Goal: Transaction & Acquisition: Purchase product/service

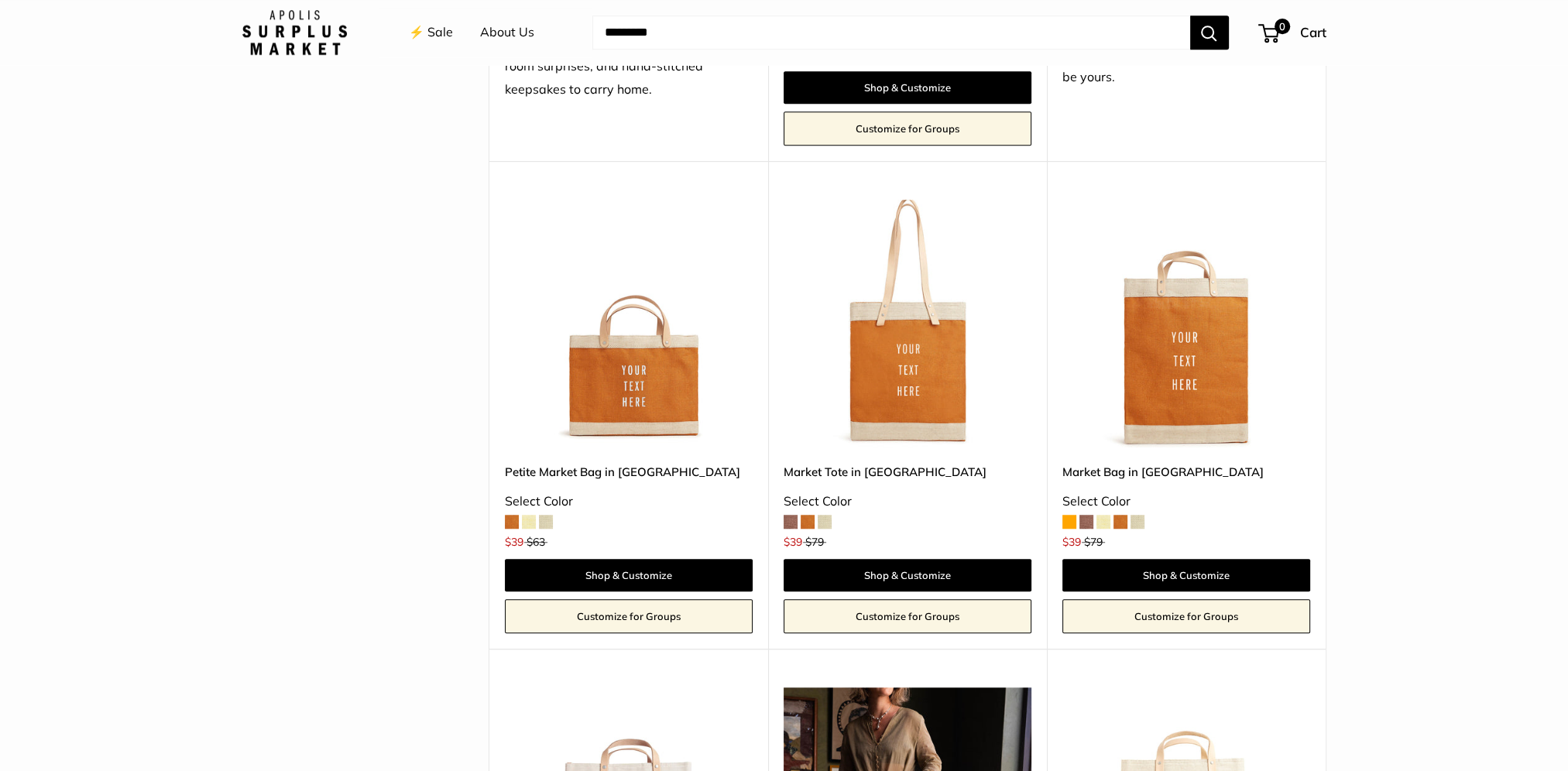
scroll to position [1549, 0]
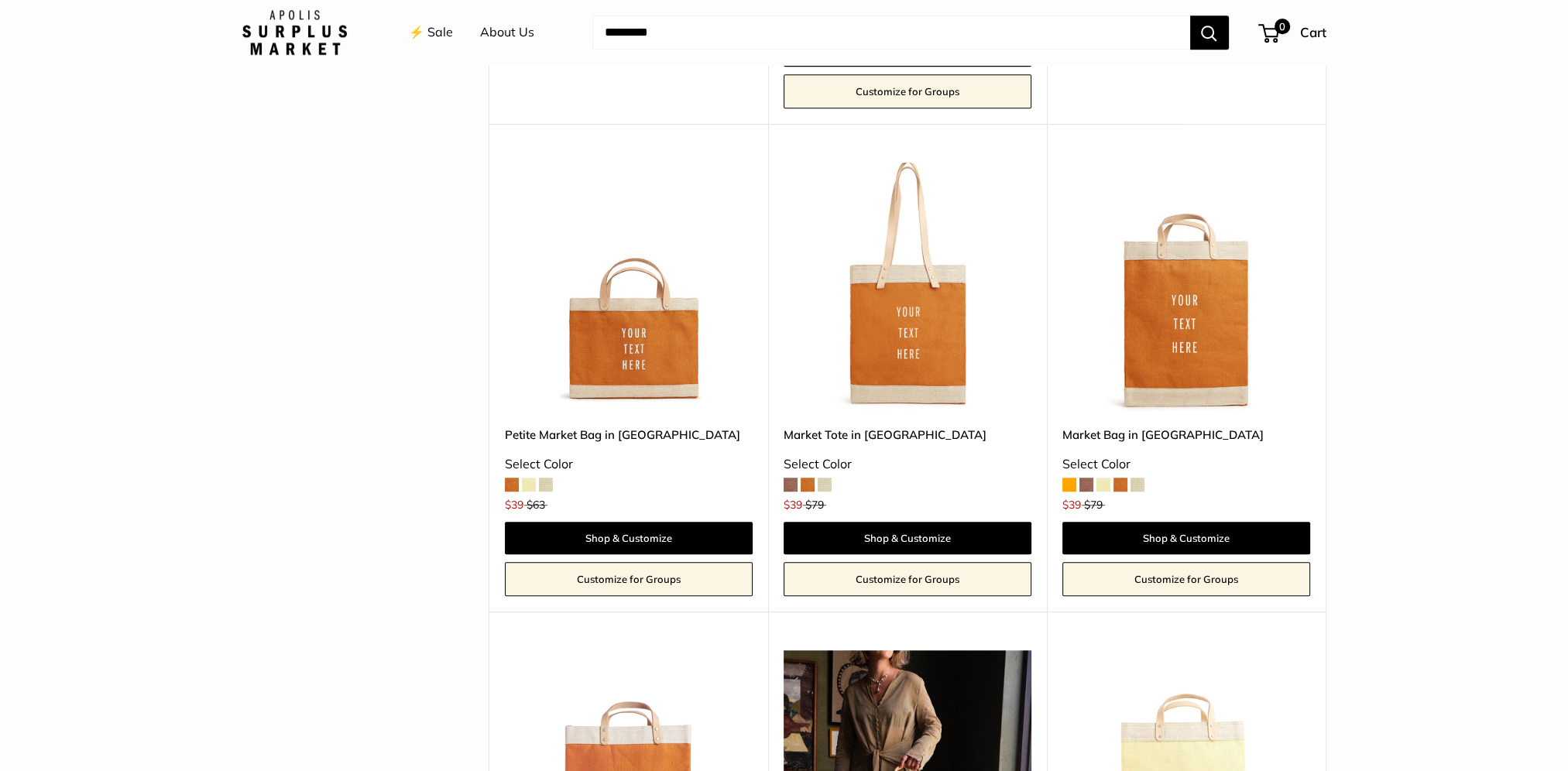
click at [677, 307] on div "Market Bag in Cognac Select Color $39 $79" at bounding box center [1186, 466] width 248 height 81
click at [677, 307] on span at bounding box center [1087, 485] width 14 height 14
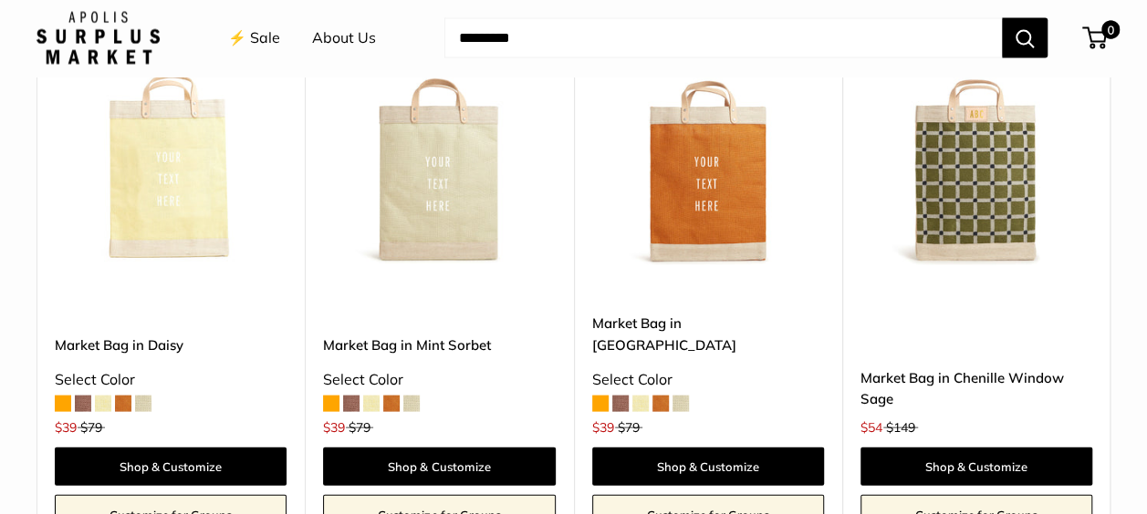
scroll to position [1776, 0]
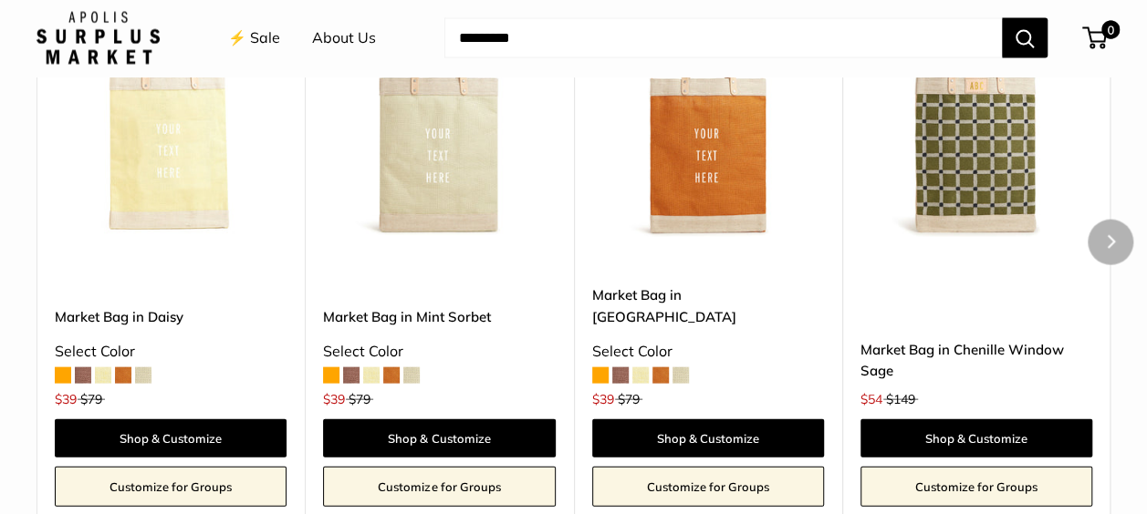
click at [357, 368] on span at bounding box center [351, 376] width 16 height 16
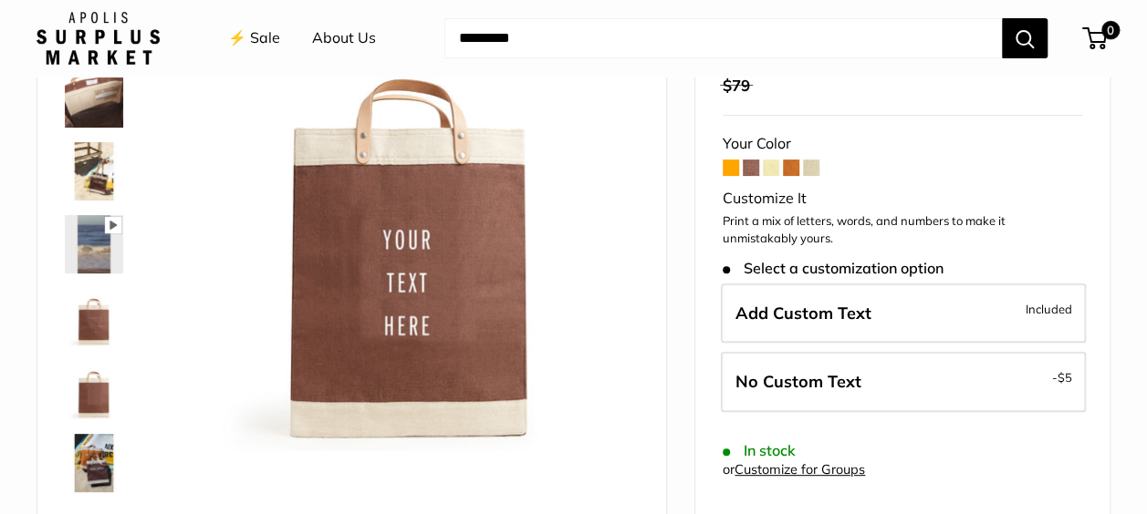
scroll to position [182, 0]
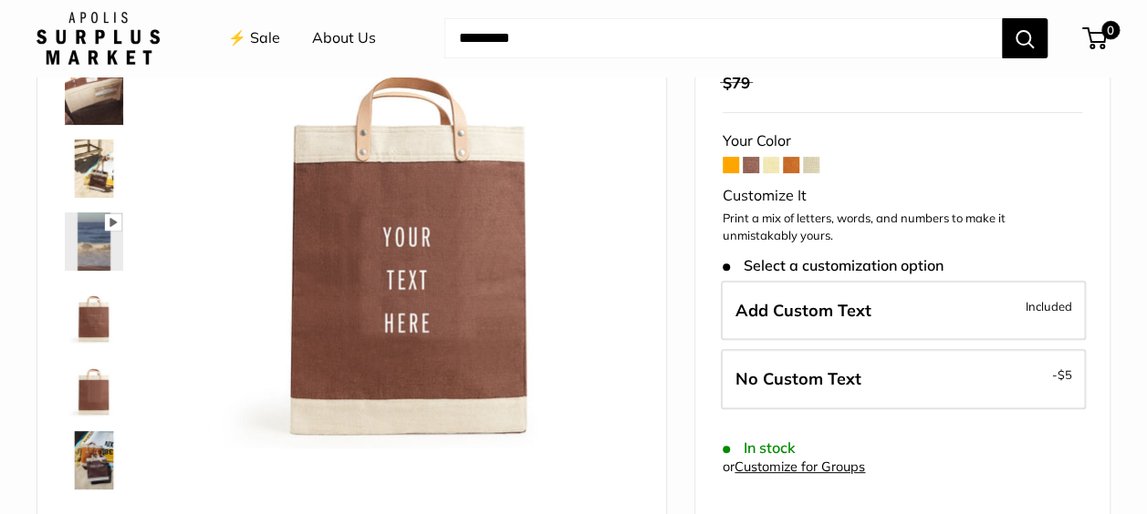
click at [102, 173] on img at bounding box center [94, 169] width 58 height 58
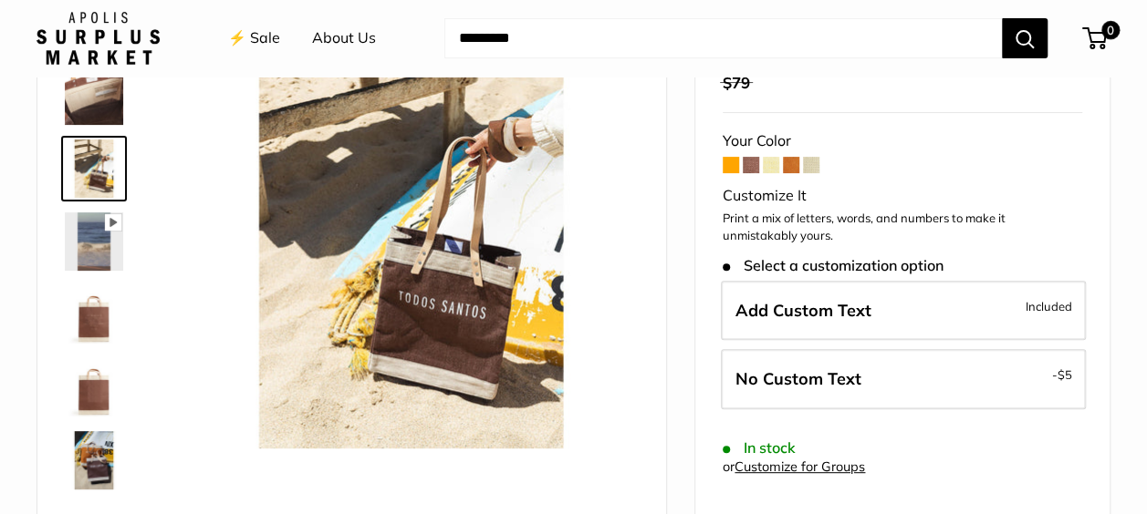
click at [104, 239] on img at bounding box center [94, 242] width 58 height 58
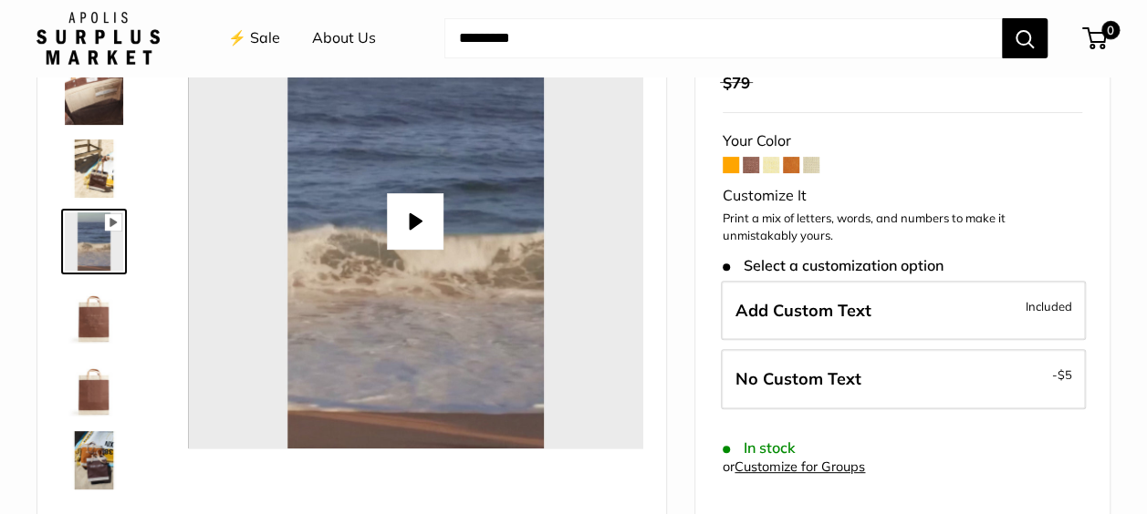
click at [102, 299] on img at bounding box center [94, 314] width 58 height 58
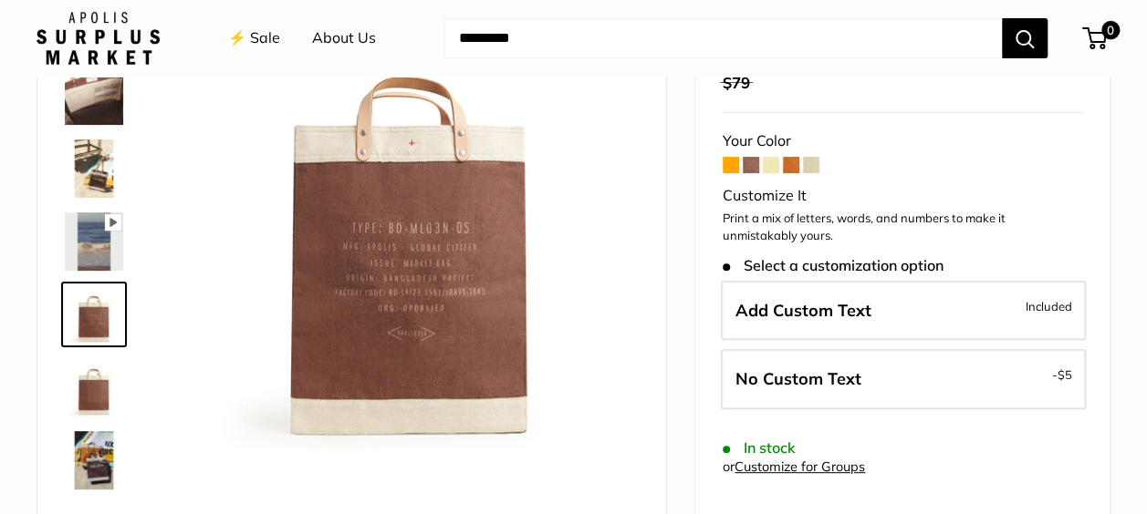
click at [99, 389] on img at bounding box center [94, 387] width 58 height 58
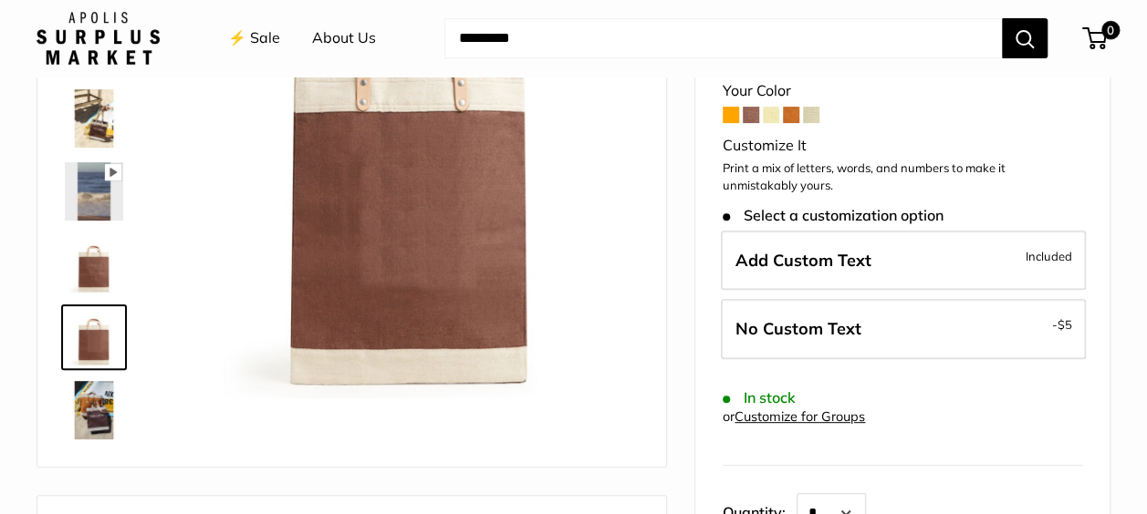
scroll to position [274, 0]
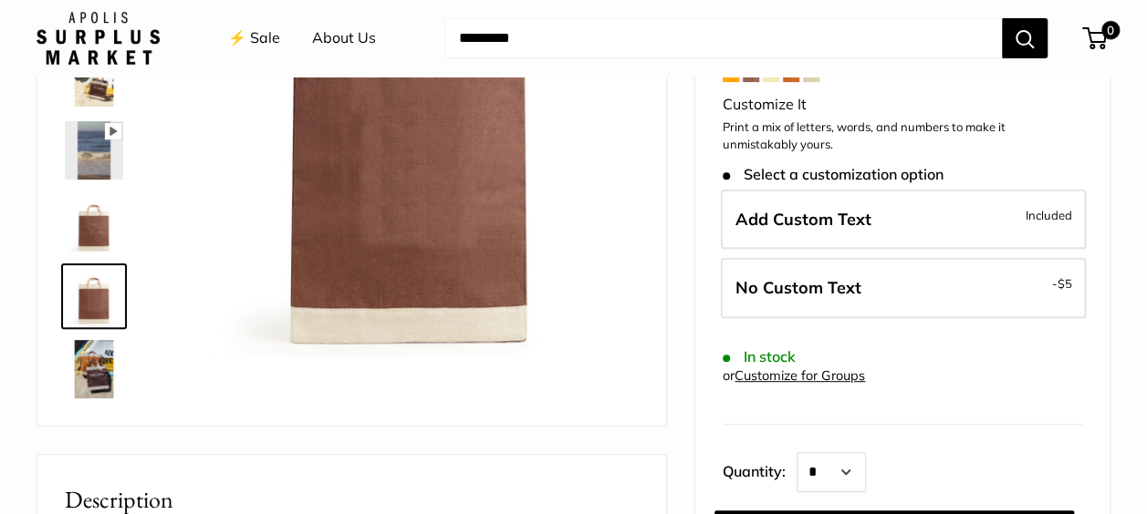
click at [97, 377] on img at bounding box center [94, 369] width 58 height 58
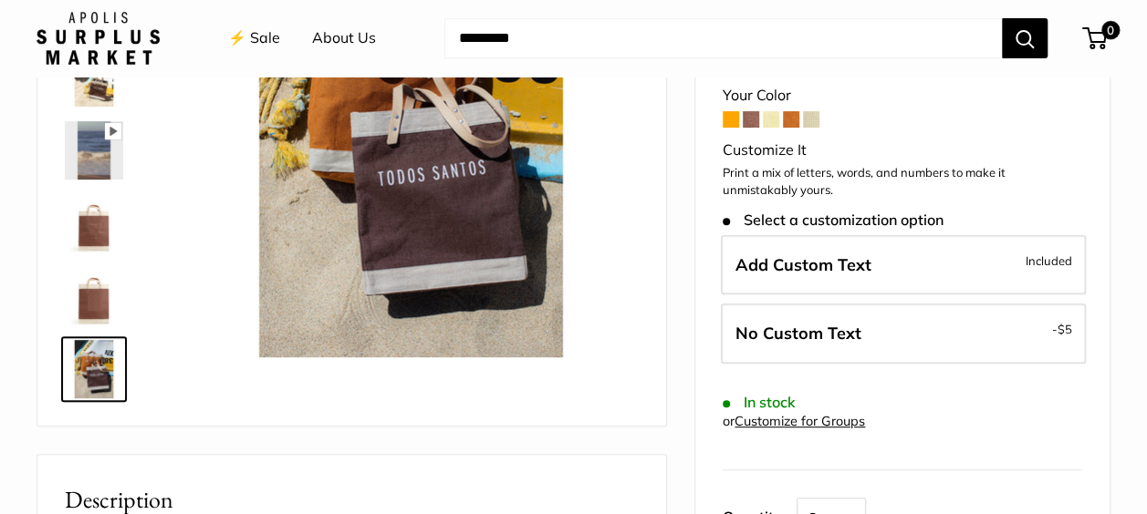
click at [817, 115] on span at bounding box center [811, 119] width 16 height 16
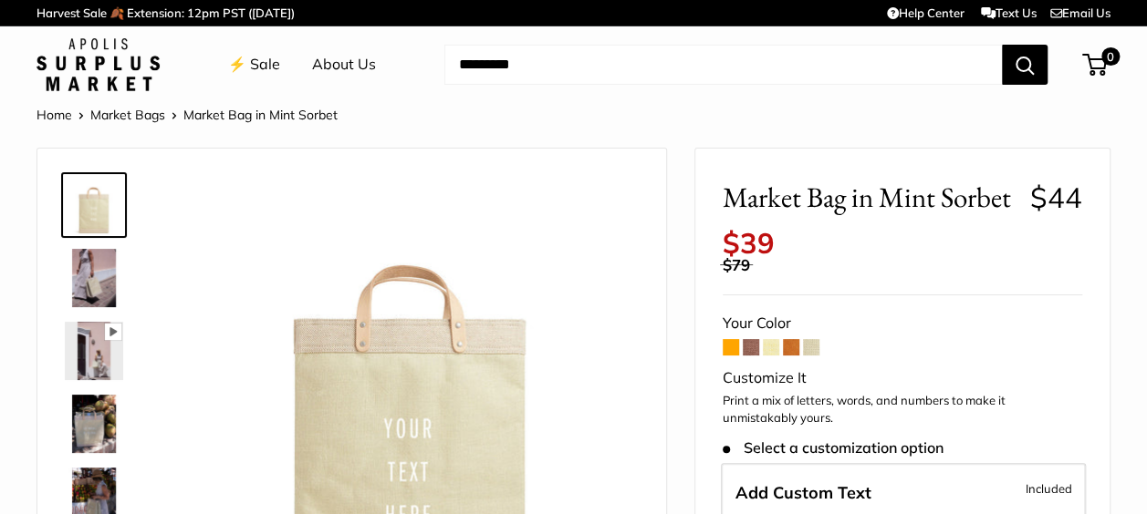
click at [774, 347] on span at bounding box center [771, 347] width 16 height 16
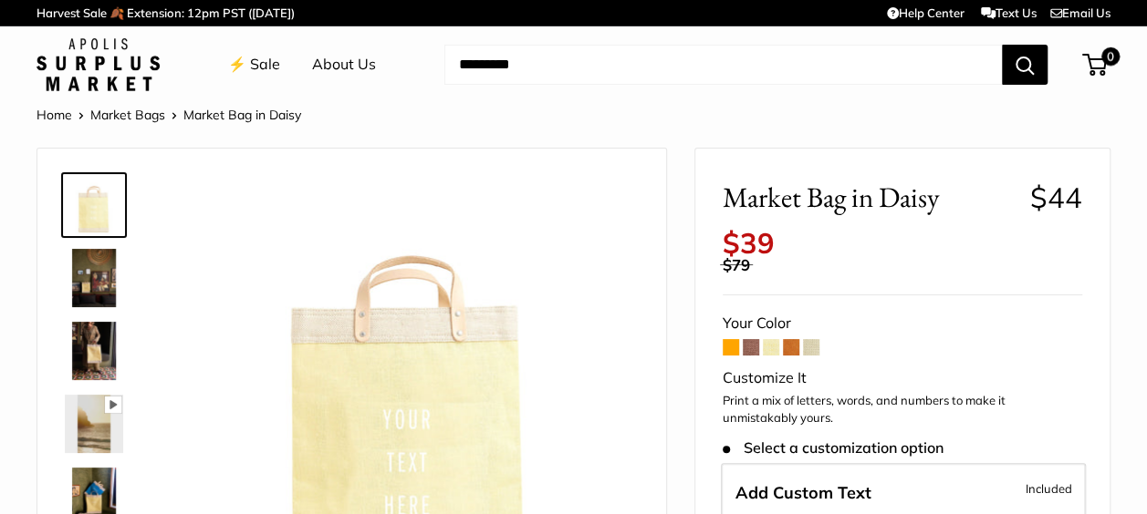
click at [733, 345] on span at bounding box center [730, 347] width 16 height 16
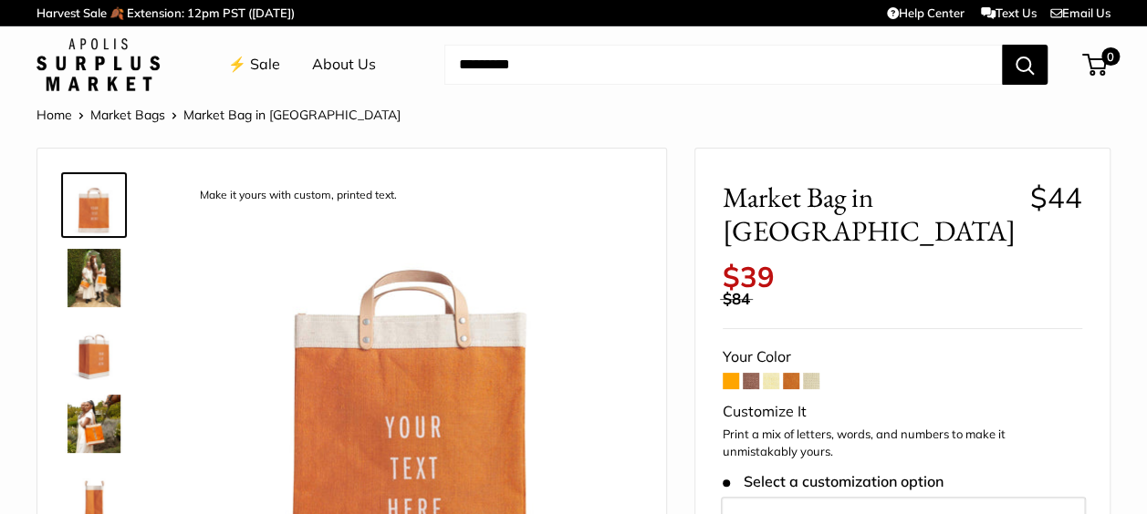
click at [775, 373] on span at bounding box center [771, 381] width 16 height 16
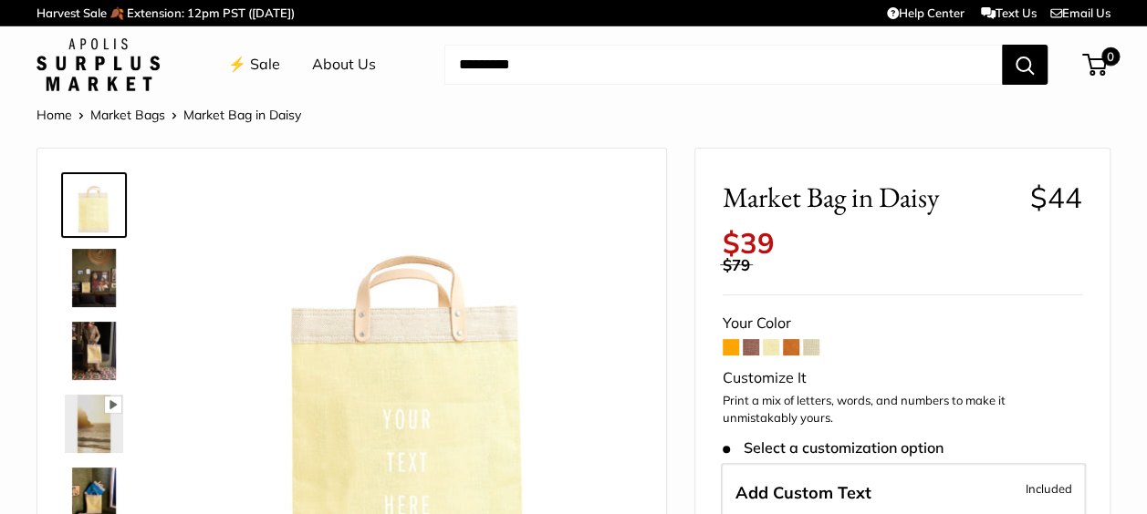
click at [790, 345] on span at bounding box center [791, 347] width 16 height 16
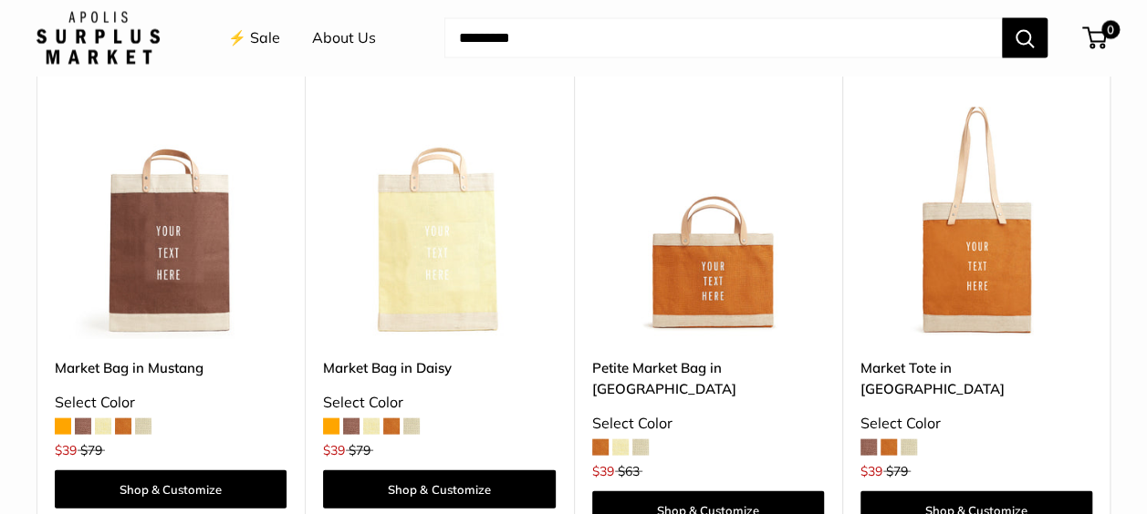
scroll to position [1733, 0]
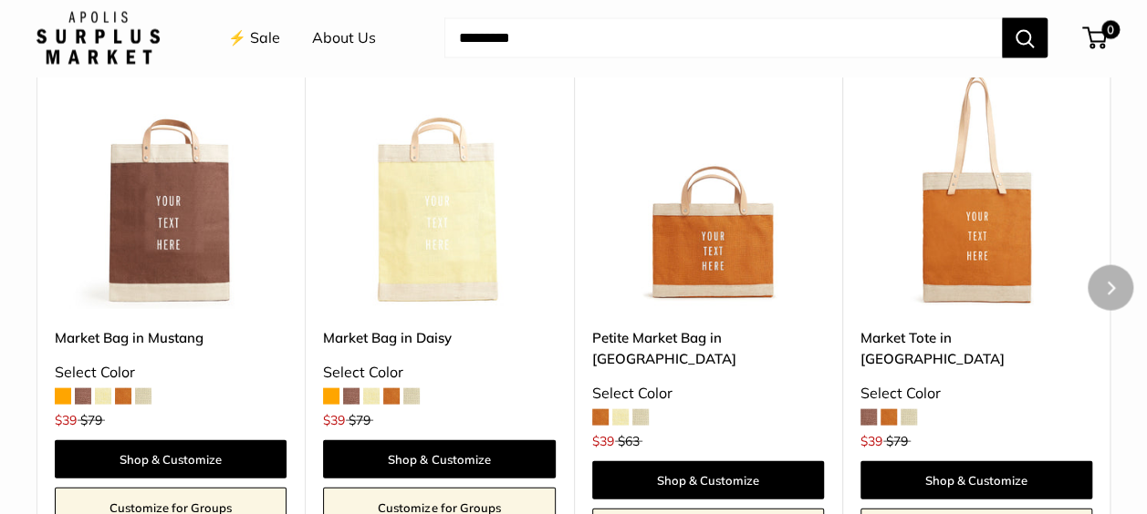
click at [888, 410] on span at bounding box center [888, 418] width 16 height 16
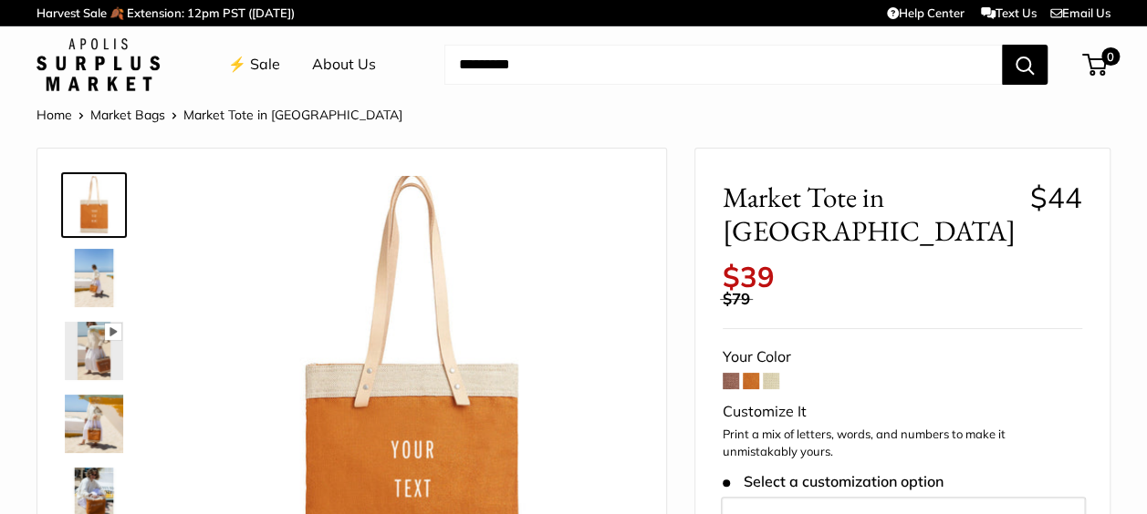
click at [728, 373] on span at bounding box center [730, 381] width 16 height 16
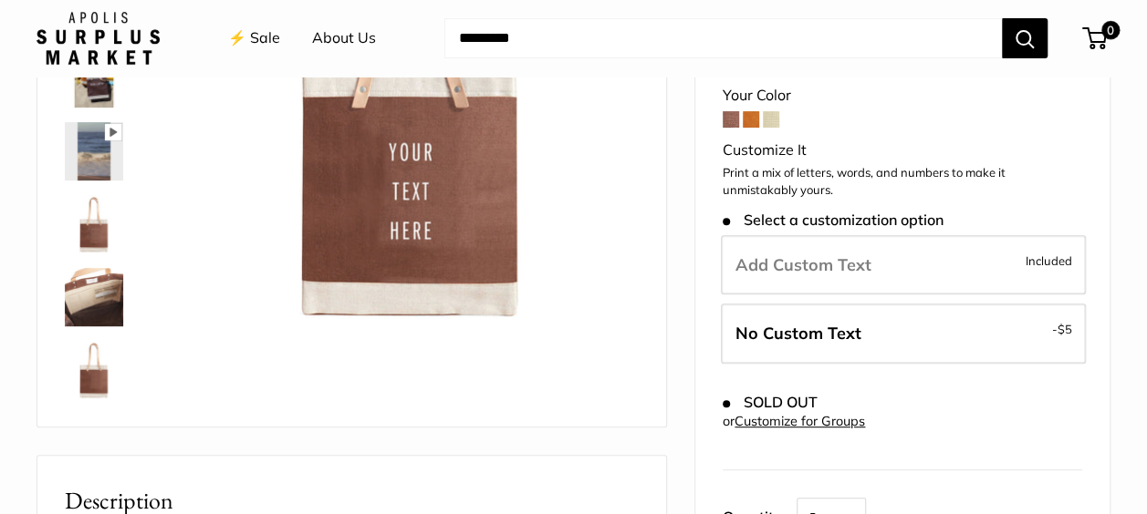
scroll to position [274, 0]
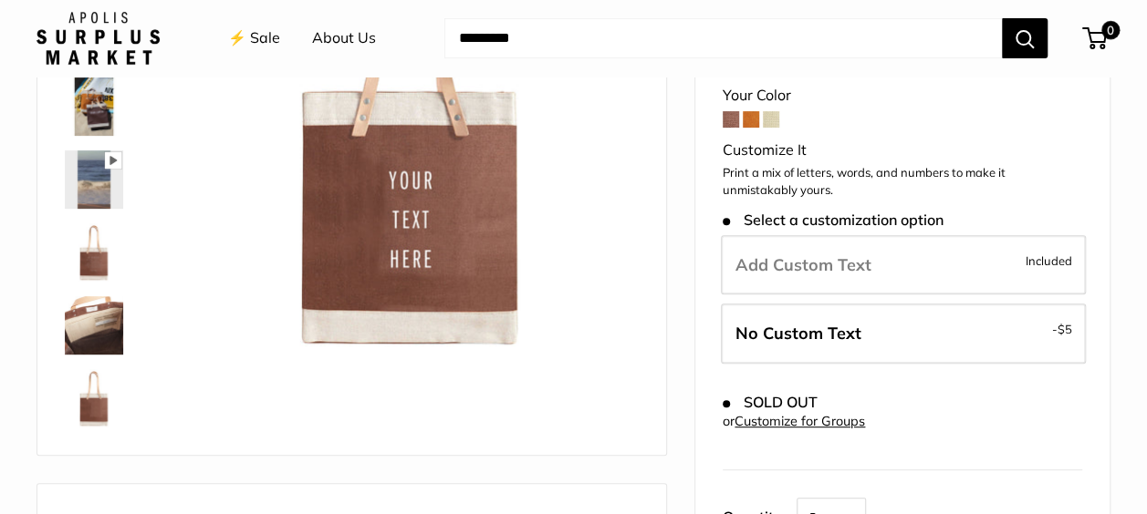
click at [745, 116] on span at bounding box center [750, 119] width 16 height 16
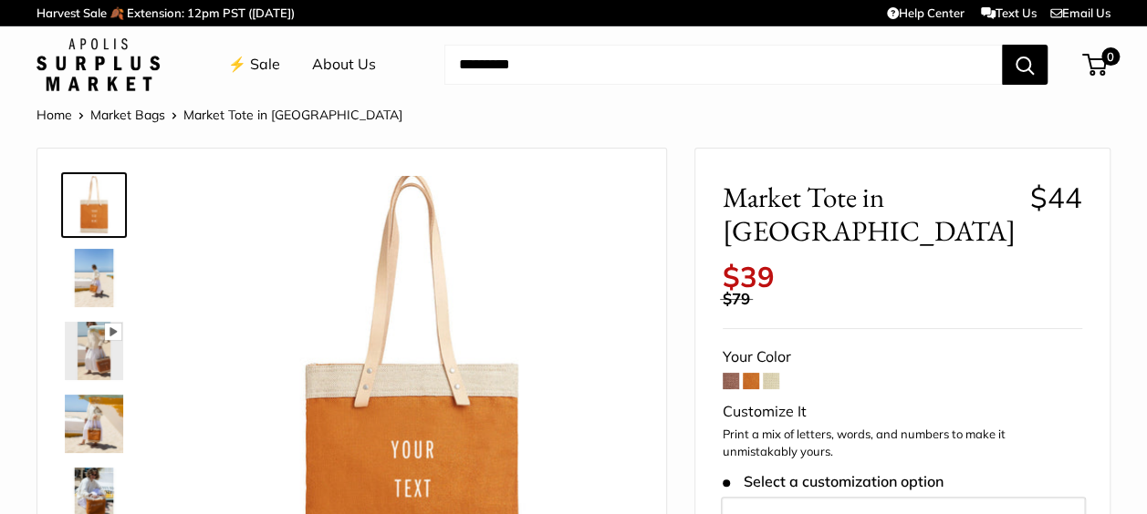
click at [778, 373] on span at bounding box center [771, 381] width 16 height 16
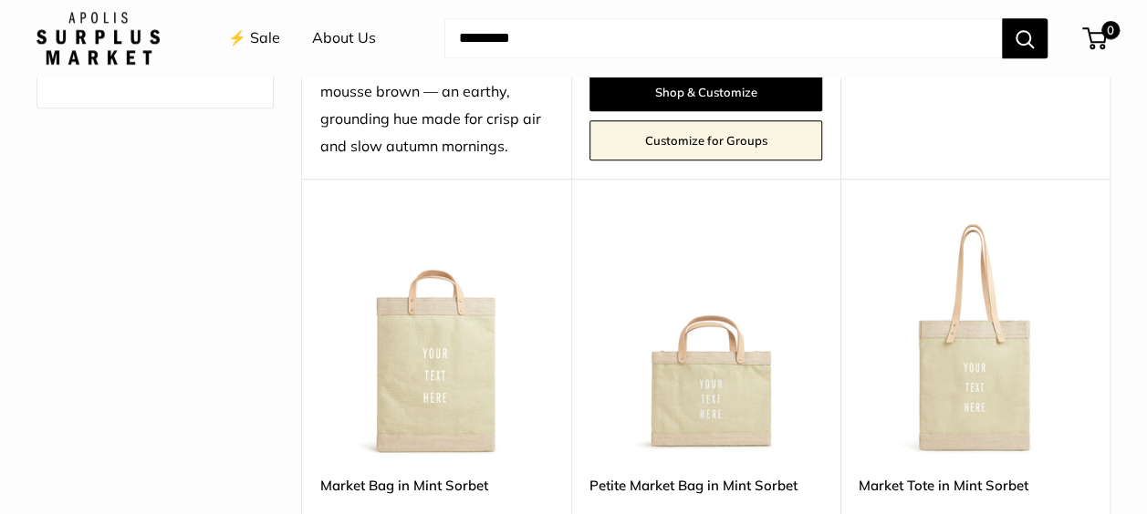
scroll to position [638, 0]
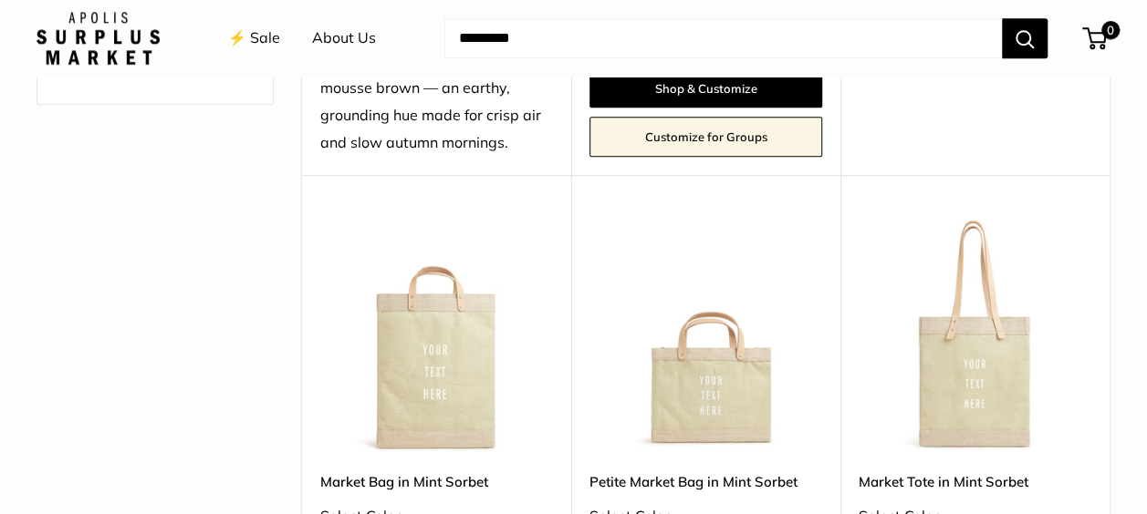
click at [0, 0] on img at bounding box center [0, 0] width 0 height 0
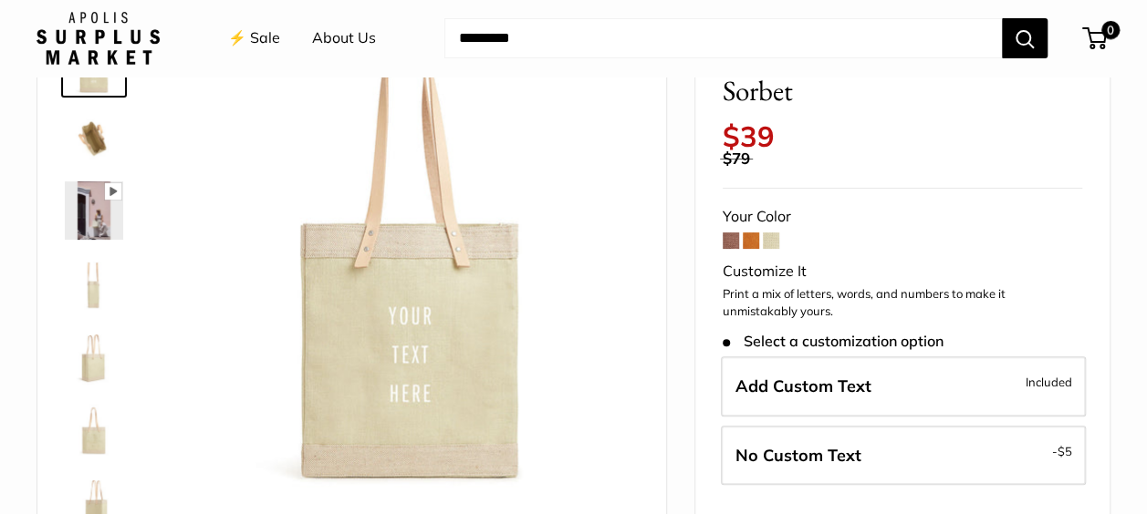
scroll to position [182, 0]
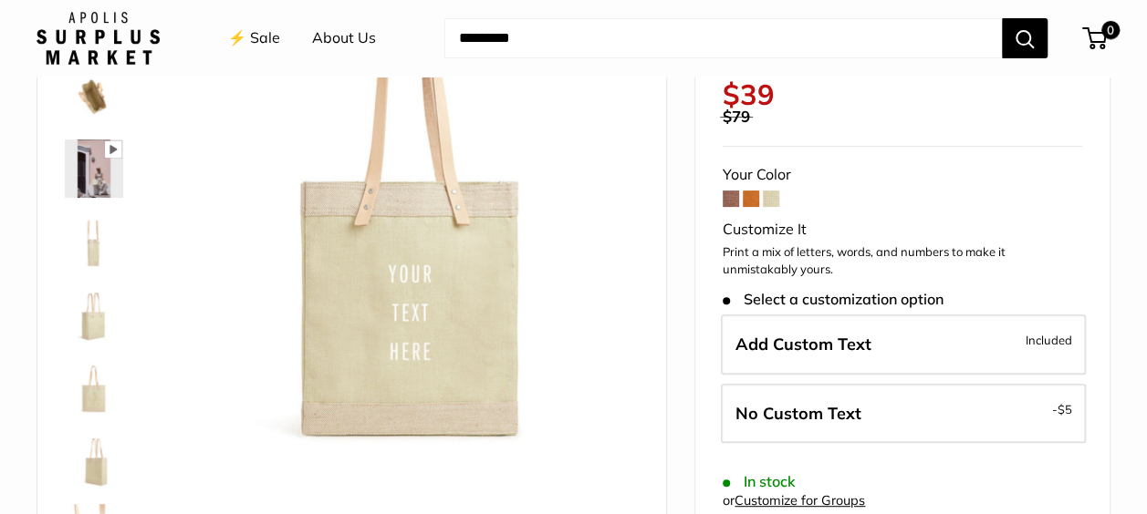
click at [734, 199] on span at bounding box center [730, 199] width 16 height 16
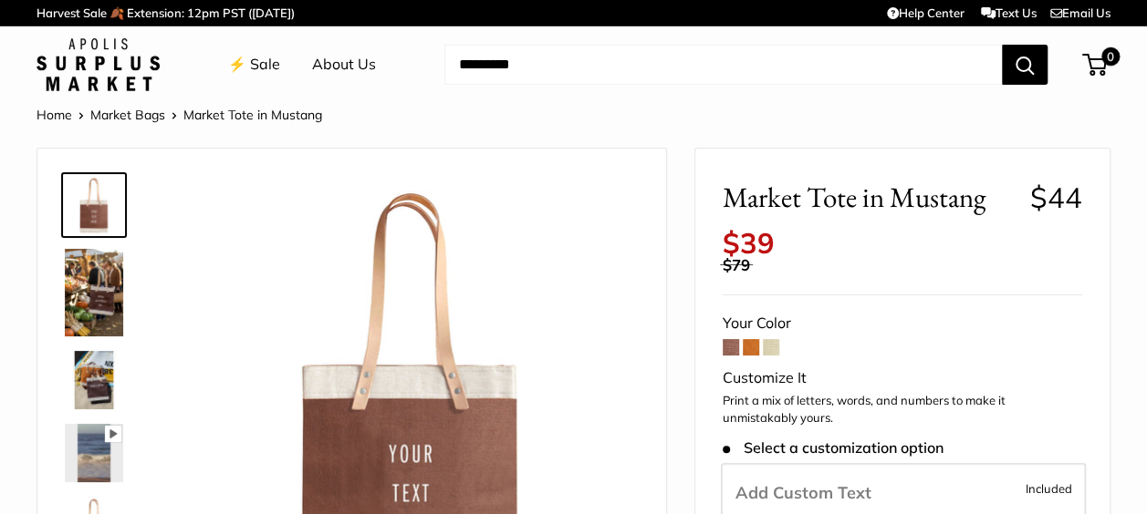
click at [752, 346] on span at bounding box center [750, 347] width 16 height 16
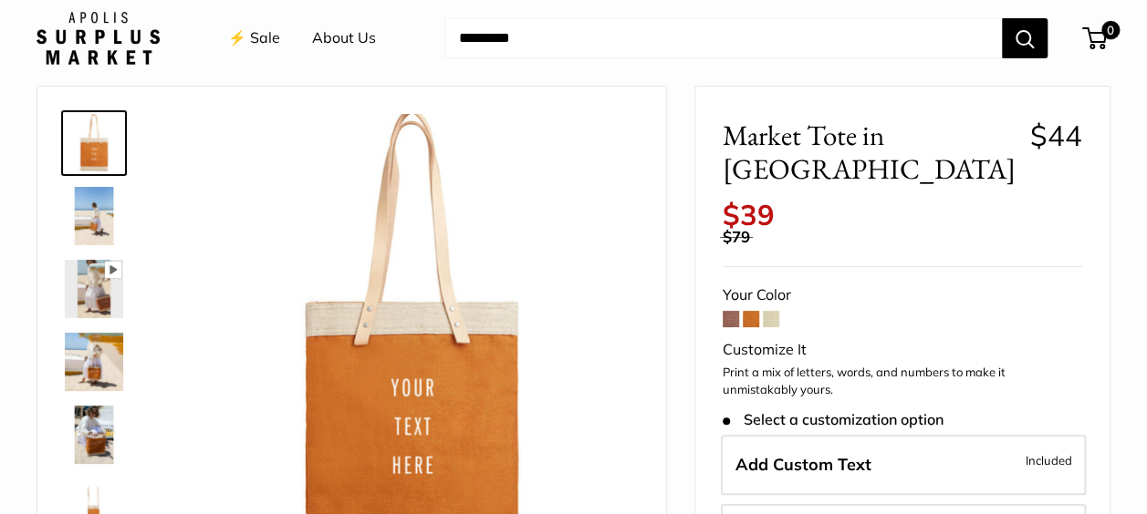
scroll to position [91, 0]
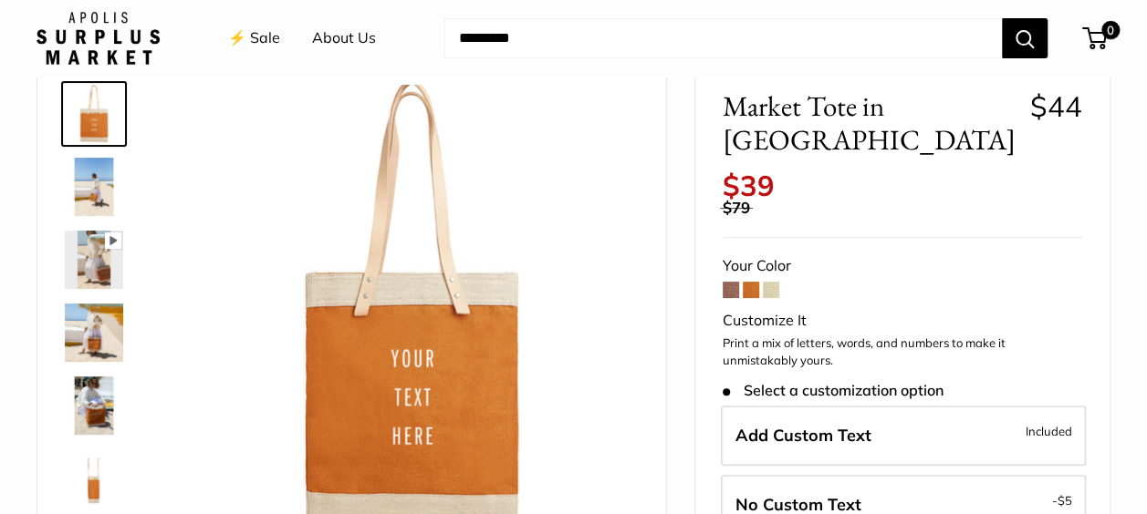
click at [773, 282] on span at bounding box center [771, 290] width 16 height 16
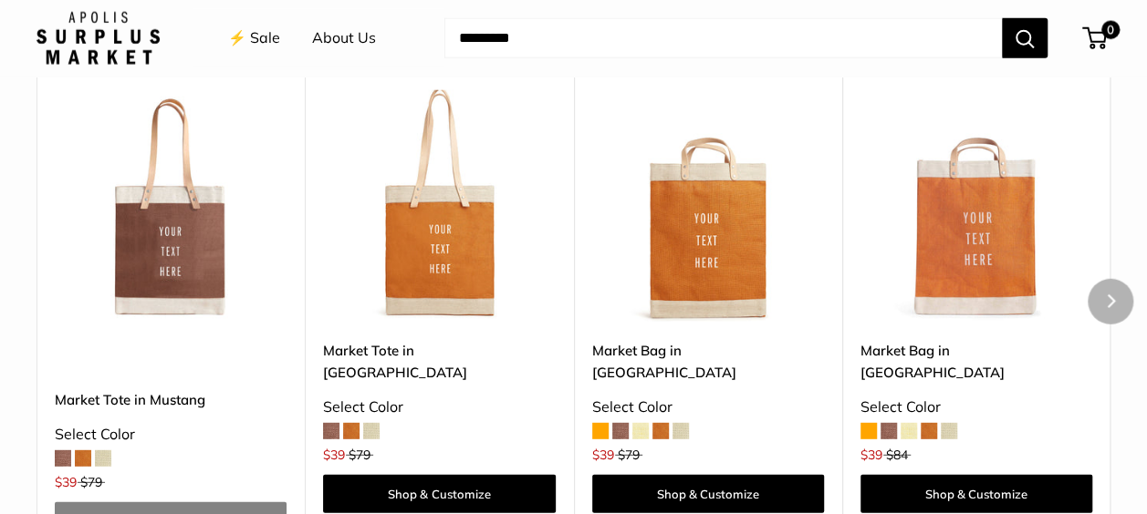
scroll to position [2372, 0]
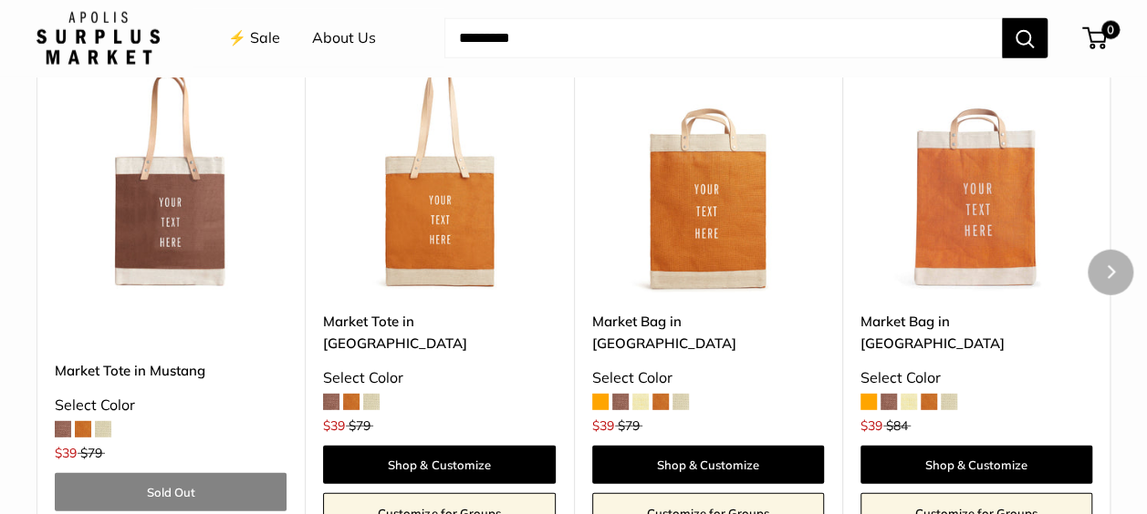
click at [0, 0] on img at bounding box center [0, 0] width 0 height 0
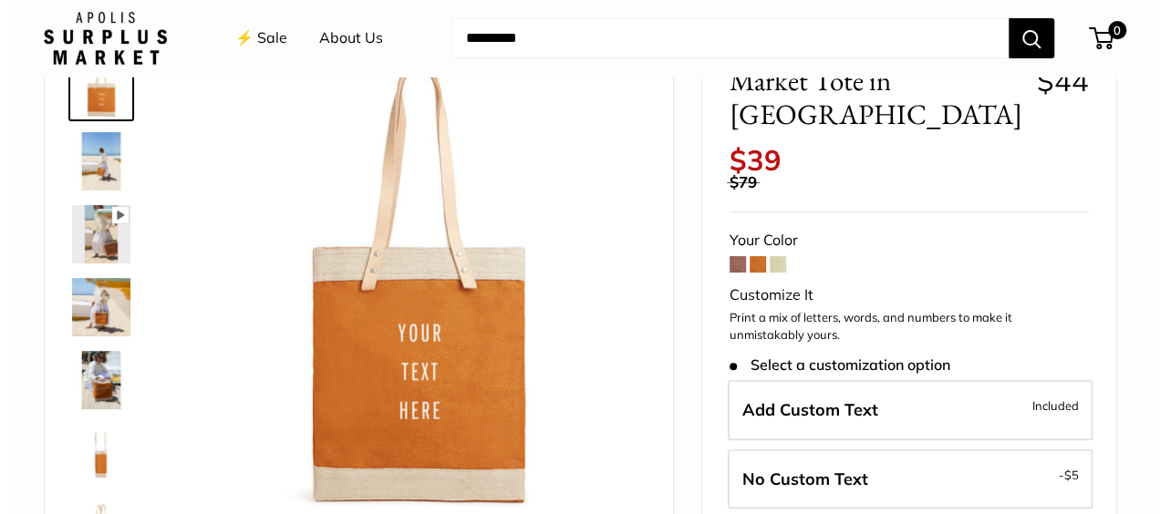
scroll to position [91, 0]
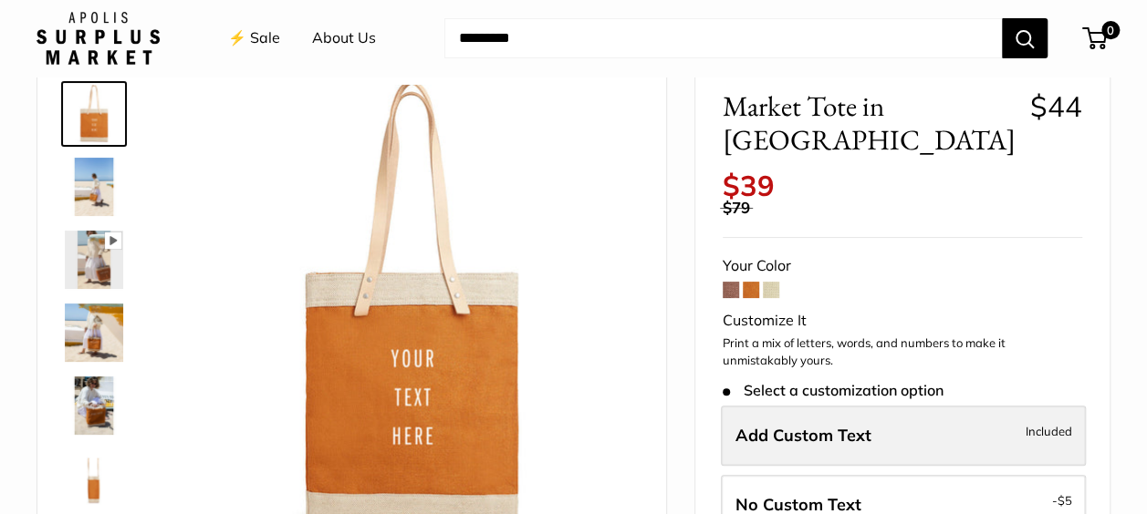
click at [790, 425] on span "Add Custom Text" at bounding box center [803, 435] width 136 height 21
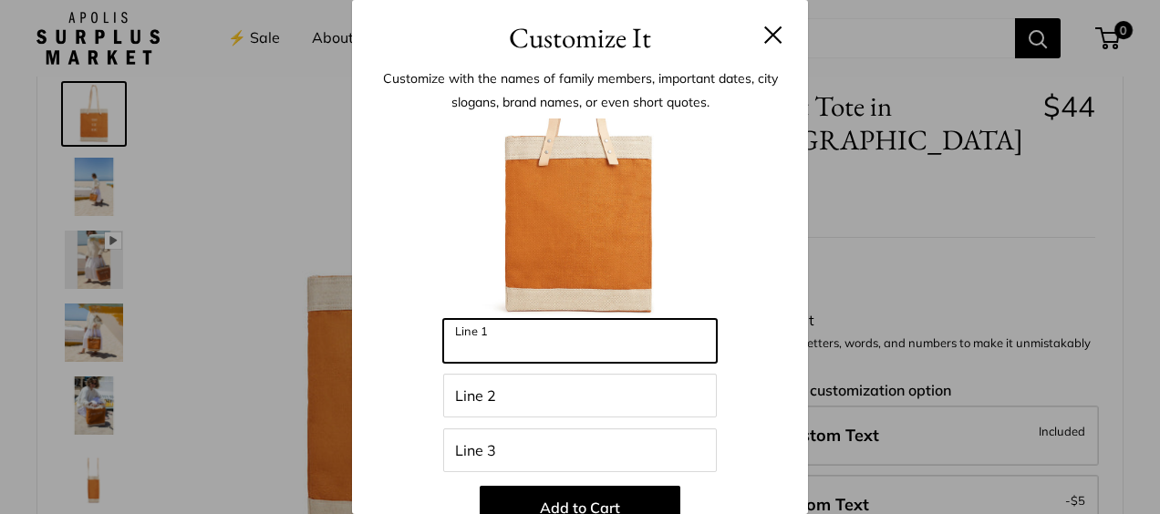
click at [487, 337] on input "Line 1" at bounding box center [580, 341] width 274 height 44
type input "******"
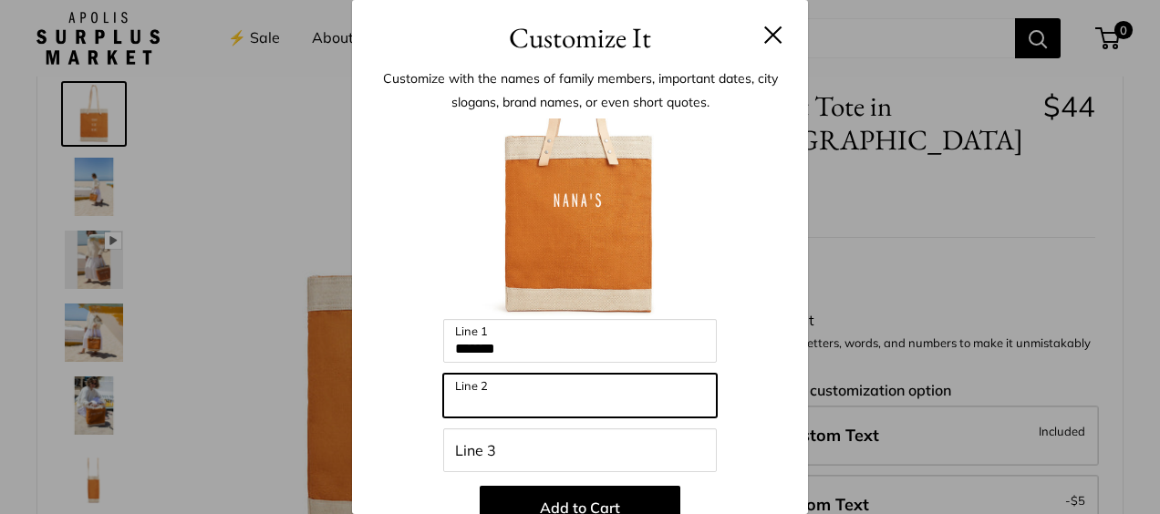
click at [458, 396] on input "Line 2" at bounding box center [580, 396] width 274 height 44
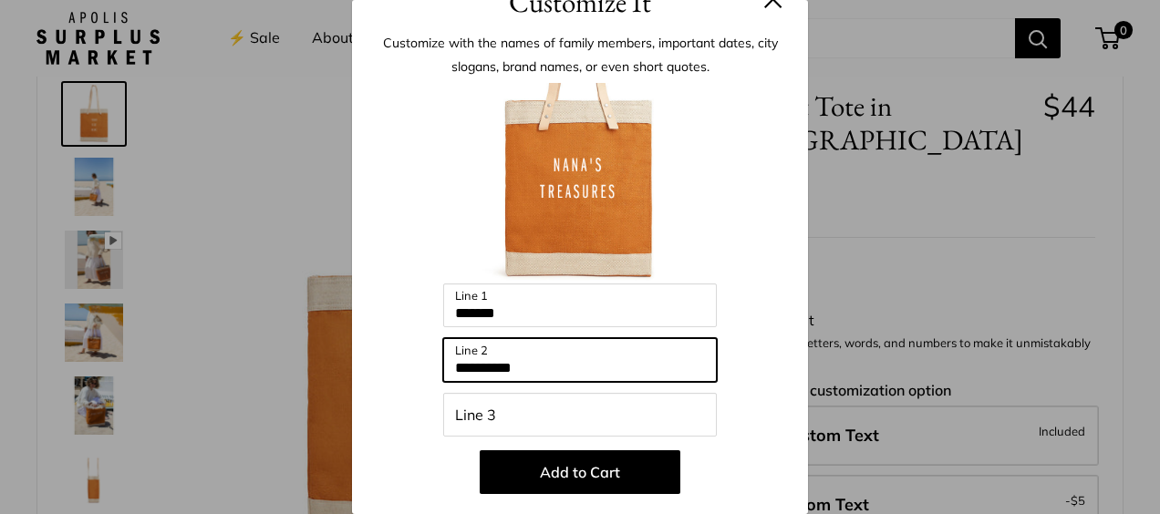
scroll to position [0, 0]
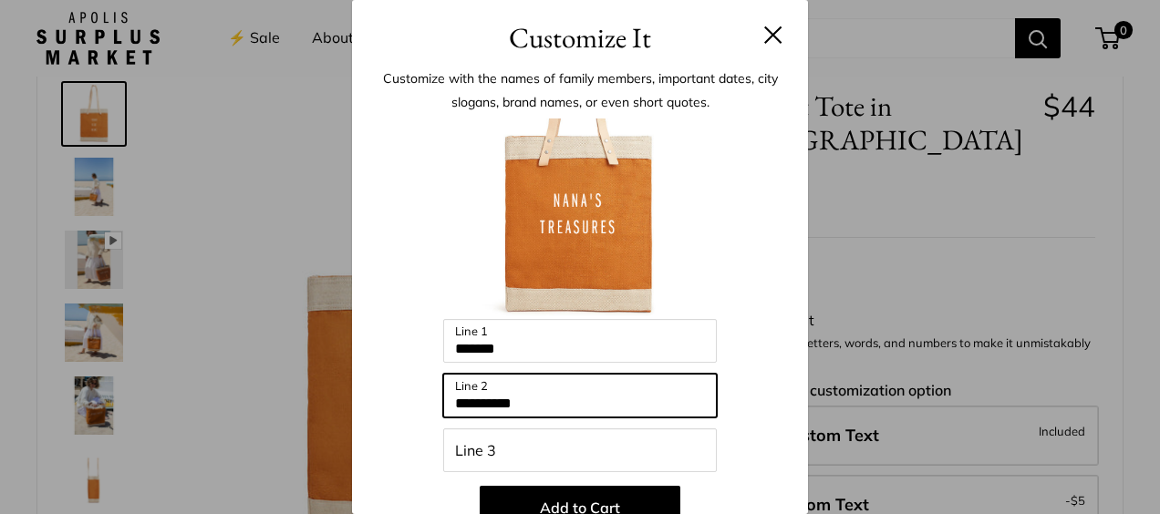
drag, startPoint x: 542, startPoint y: 405, endPoint x: 441, endPoint y: 409, distance: 100.4
click at [444, 408] on input "*********" at bounding box center [580, 396] width 274 height 44
type input "*"
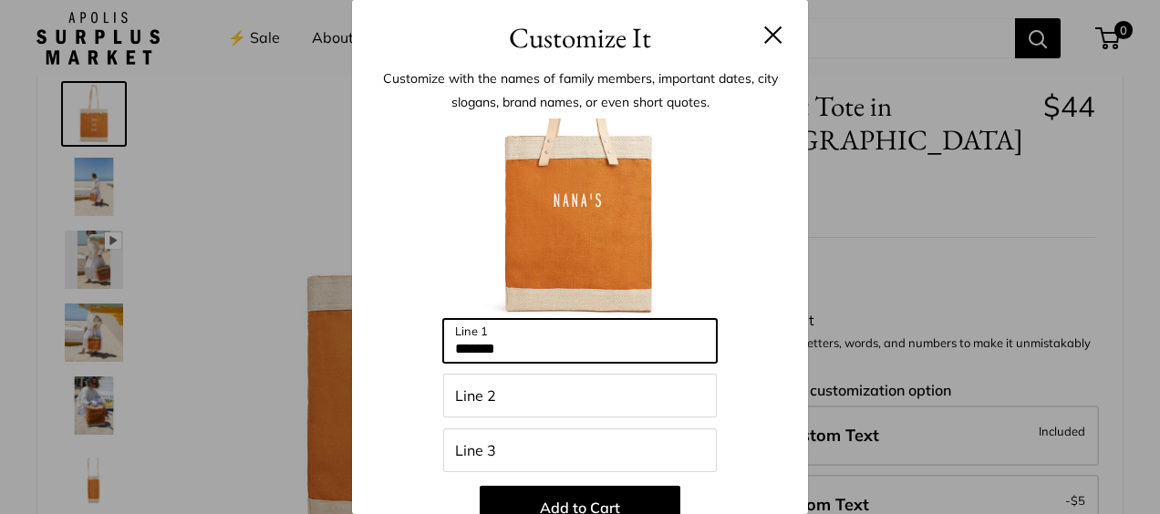
click at [500, 347] on input "******" at bounding box center [580, 341] width 274 height 44
type input "****"
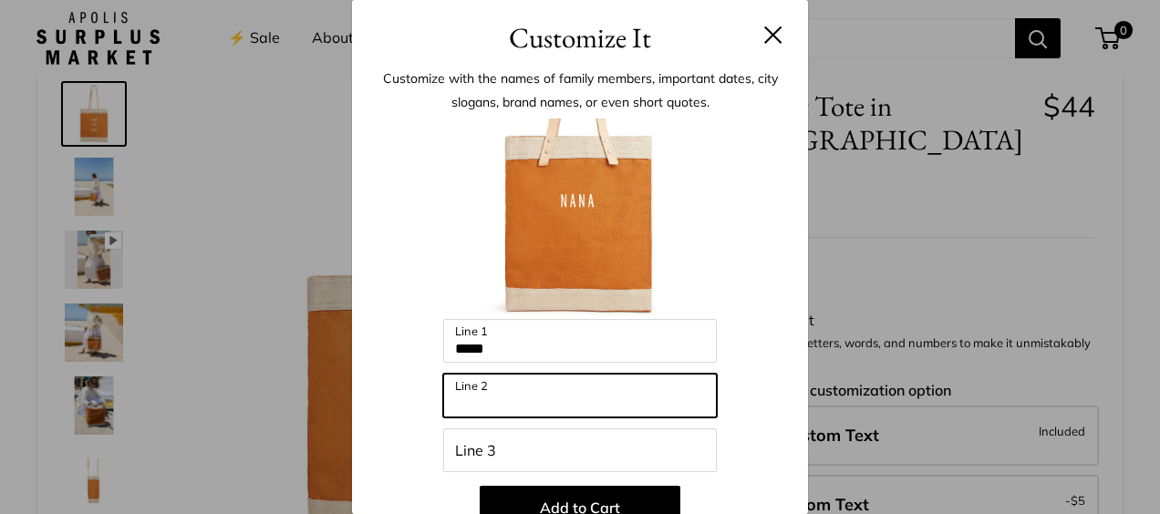
click at [451, 392] on input "Line 2" at bounding box center [580, 396] width 274 height 44
type input "***"
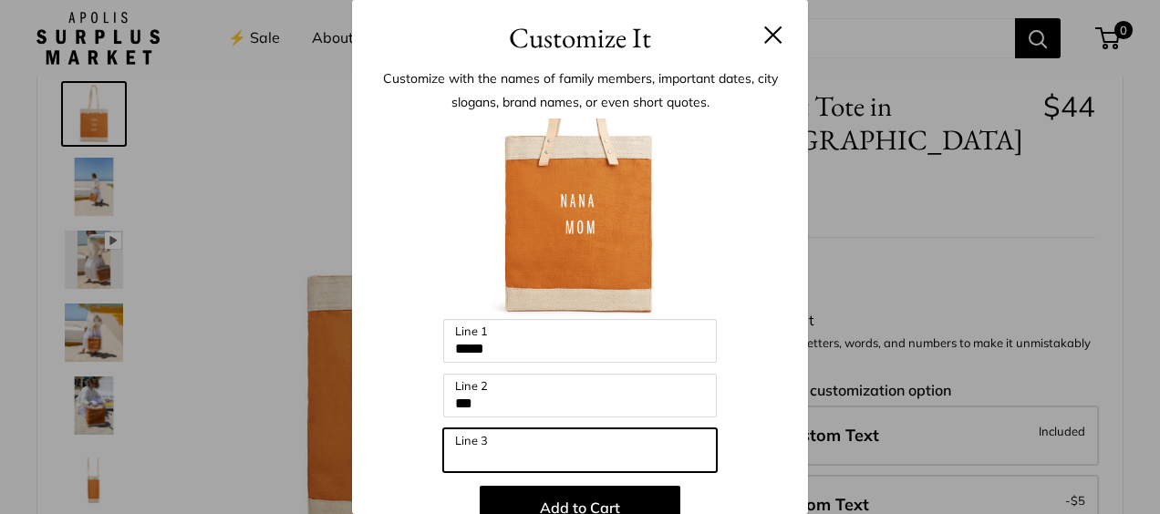
click at [458, 446] on input "Line 3" at bounding box center [580, 451] width 274 height 44
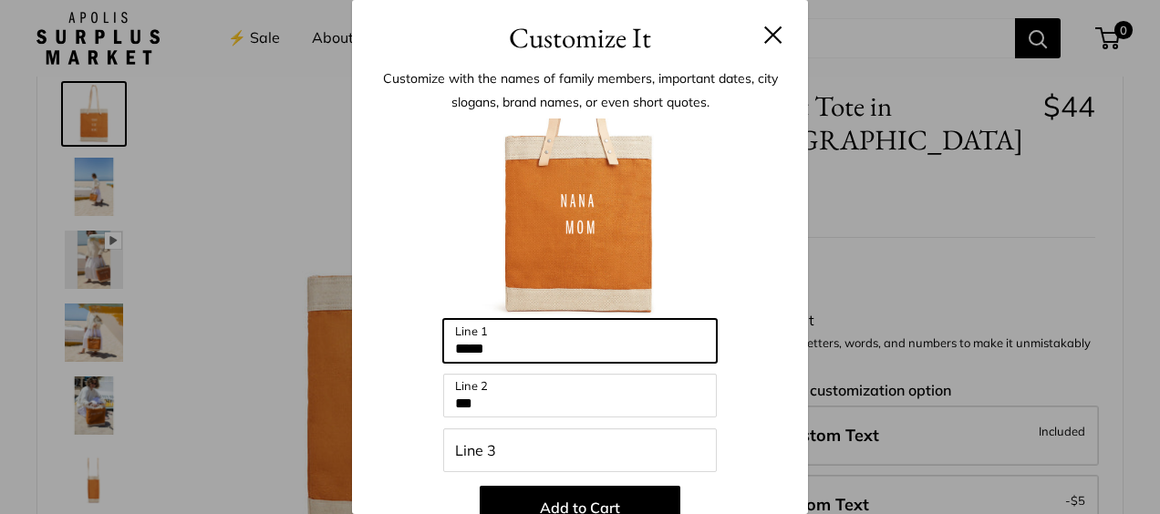
drag, startPoint x: 504, startPoint y: 346, endPoint x: 412, endPoint y: 358, distance: 92.9
click at [412, 358] on div "Enter 39 letters **** Line 1 *** Line 2 Line 3 Add to Cart Customized products …" at bounding box center [579, 350] width 401 height 463
type input "*****"
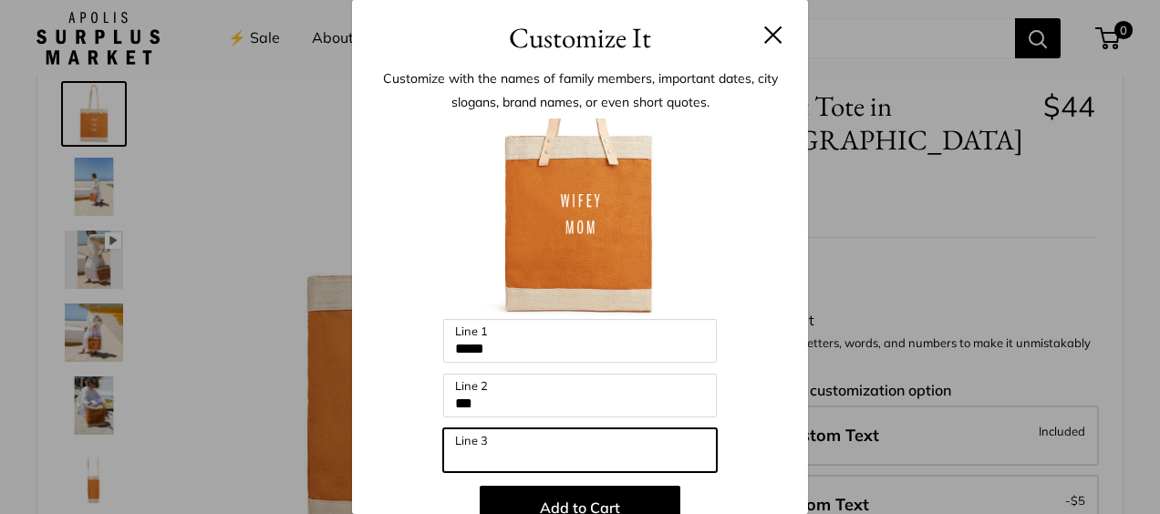
click at [481, 447] on input "Line 3" at bounding box center [580, 451] width 274 height 44
type input "****"
drag, startPoint x: 497, startPoint y: 454, endPoint x: 435, endPoint y: 455, distance: 62.0
click at [435, 455] on div "Enter 39 letters ***** Line 1 *** Line 2 **** Line 3 Add to Cart Customized pro…" at bounding box center [579, 350] width 401 height 463
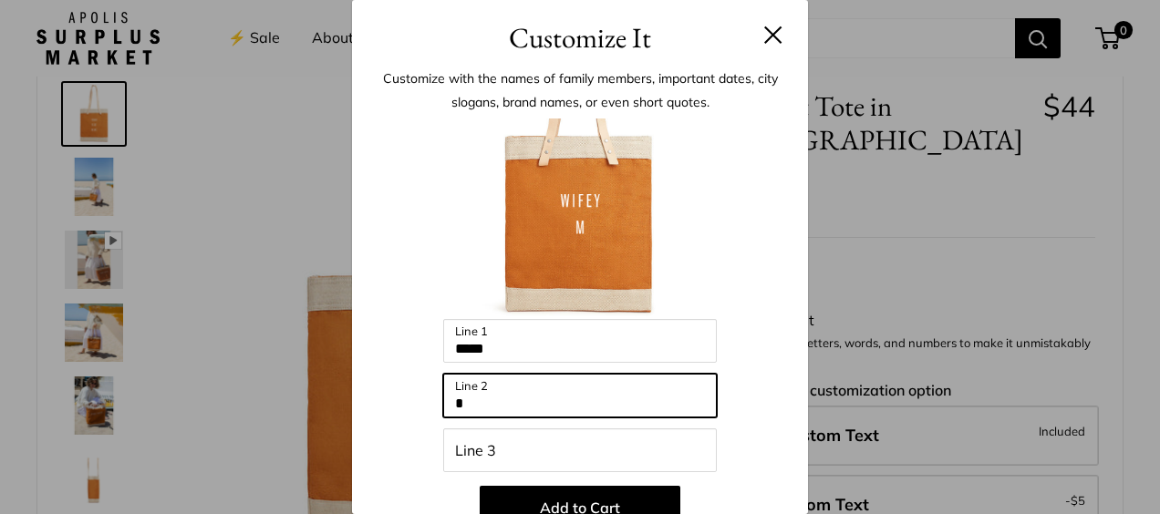
click at [460, 400] on input "*" at bounding box center [580, 396] width 274 height 44
type input "*"
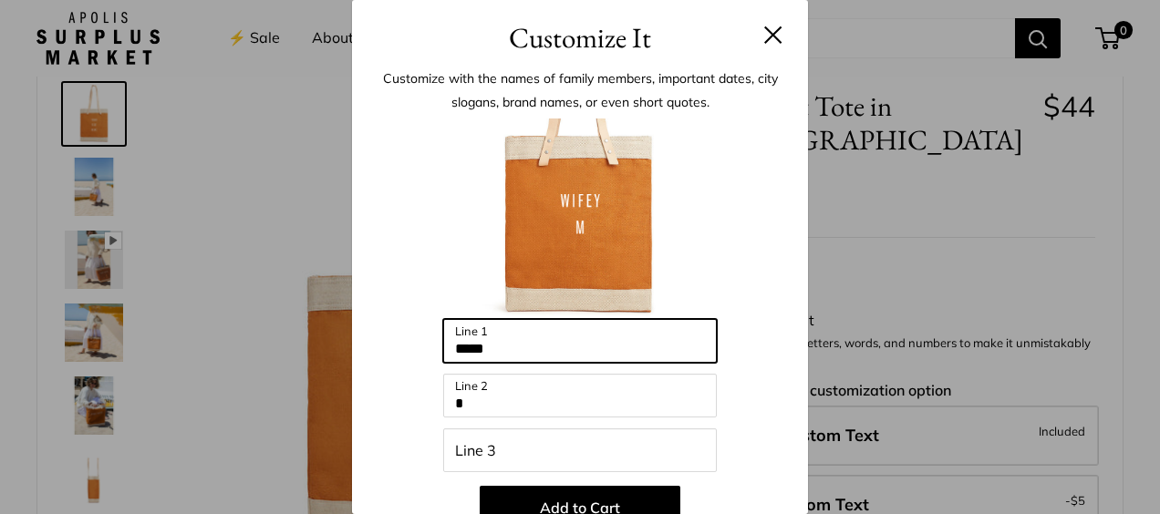
drag, startPoint x: 505, startPoint y: 352, endPoint x: 461, endPoint y: 350, distance: 44.7
click at [461, 350] on input "*****" at bounding box center [580, 341] width 274 height 44
type input "*"
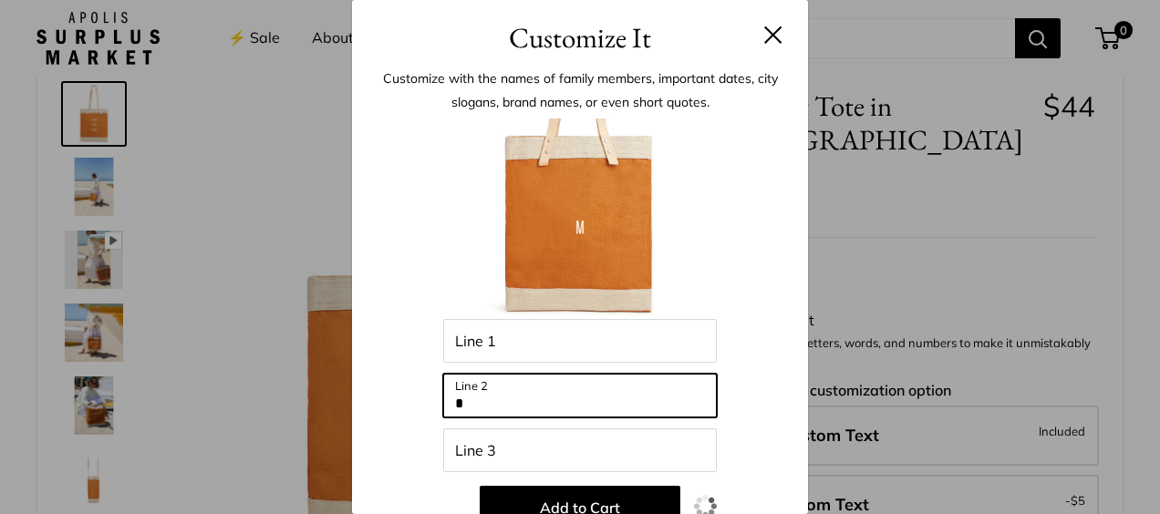
click at [468, 403] on input "*" at bounding box center [580, 396] width 274 height 44
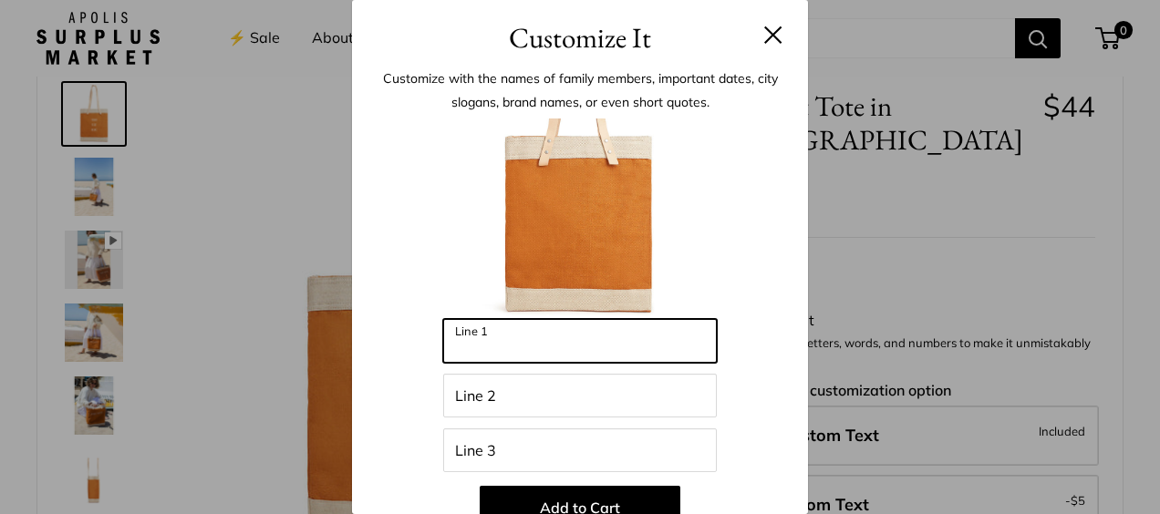
click at [505, 348] on input "Line 1" at bounding box center [580, 341] width 274 height 44
click at [478, 348] on input "*****" at bounding box center [580, 341] width 274 height 44
type input "*****"
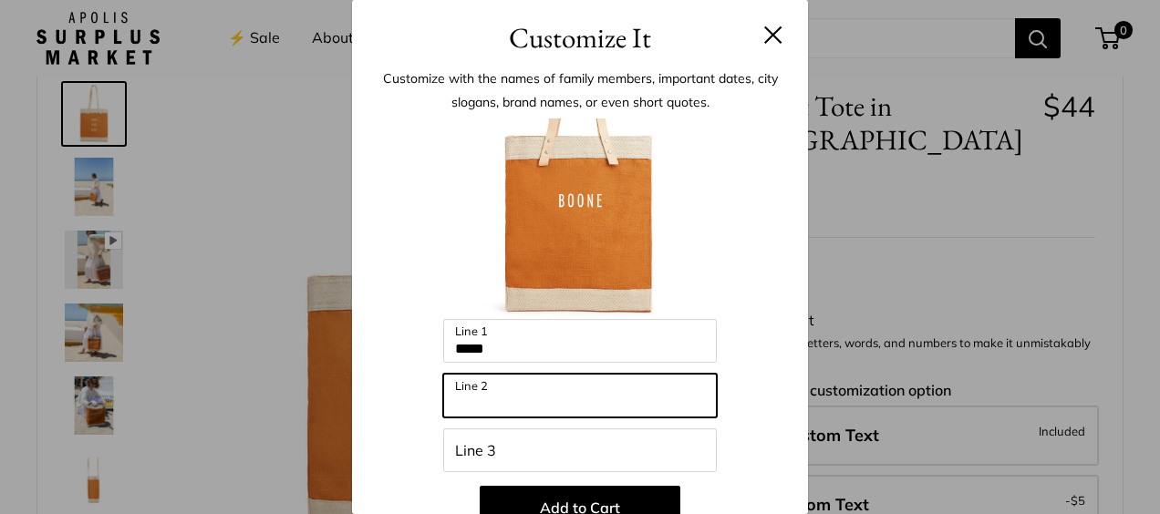
click at [482, 399] on input "Line 2" at bounding box center [580, 396] width 274 height 44
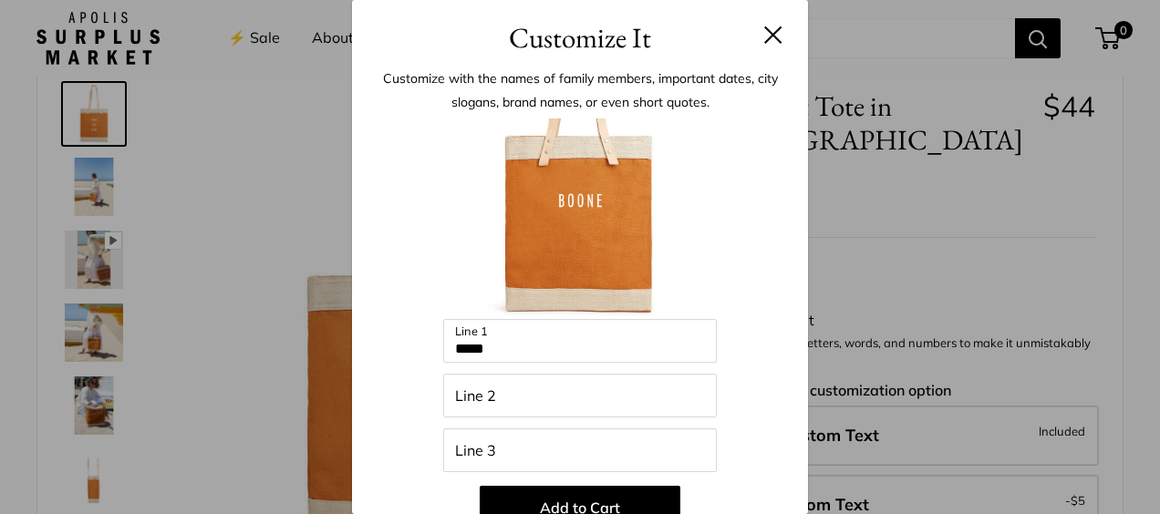
click at [764, 35] on button at bounding box center [773, 35] width 18 height 18
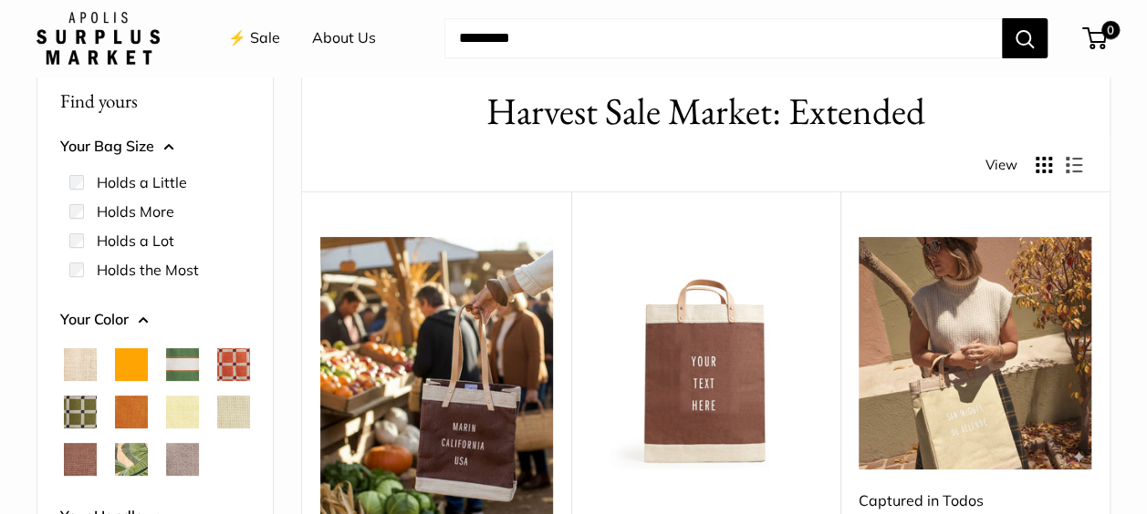
scroll to position [91, 0]
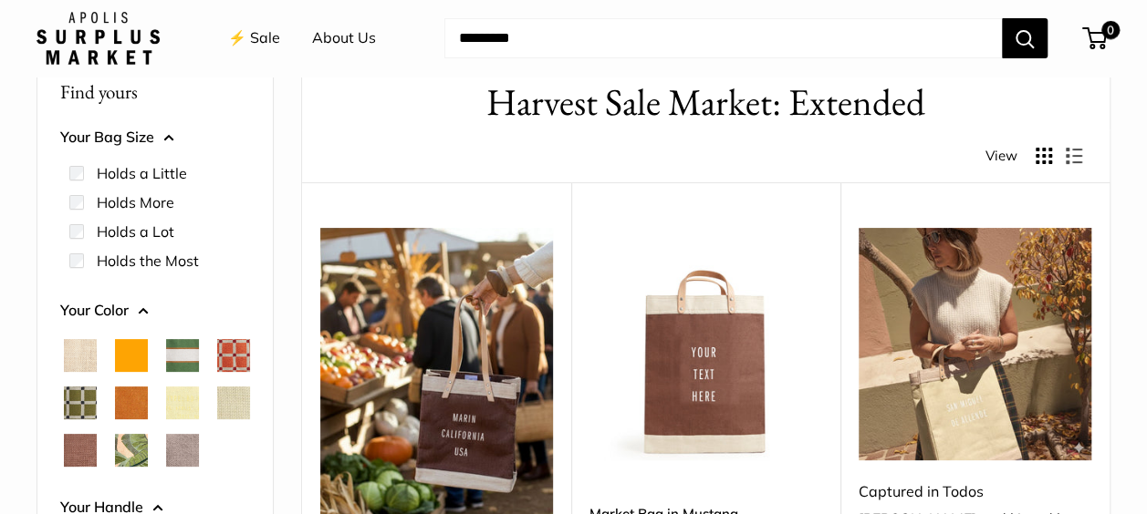
click at [135, 450] on span "Palm Leaf" at bounding box center [131, 450] width 33 height 33
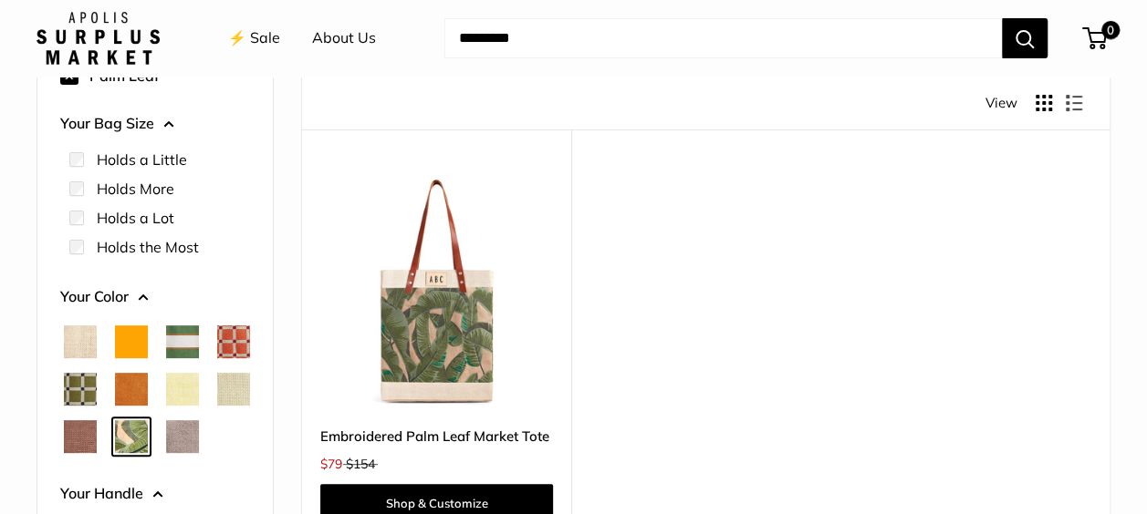
scroll to position [230, 0]
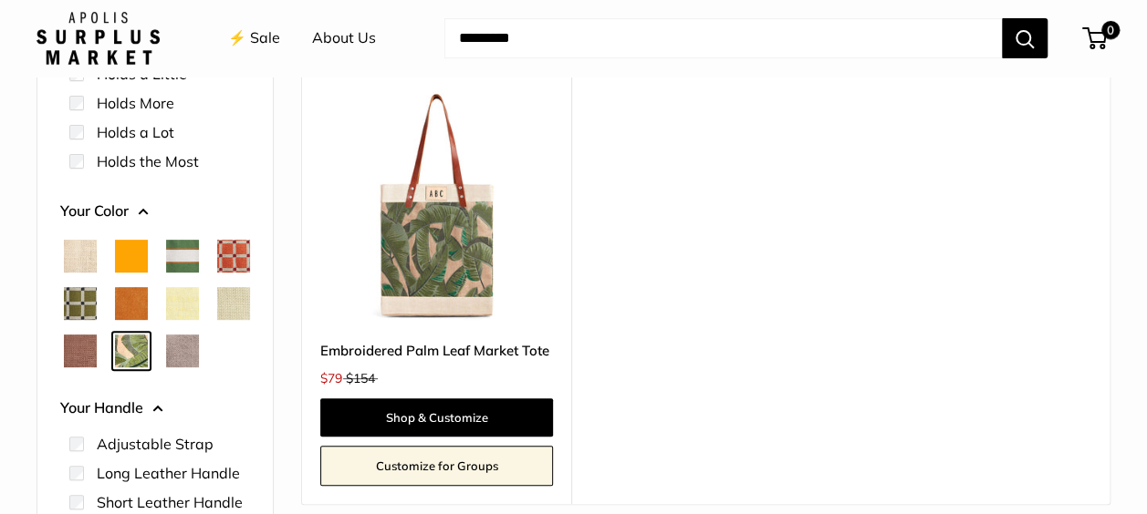
click at [78, 296] on span "Chenille Window Sage" at bounding box center [80, 303] width 33 height 33
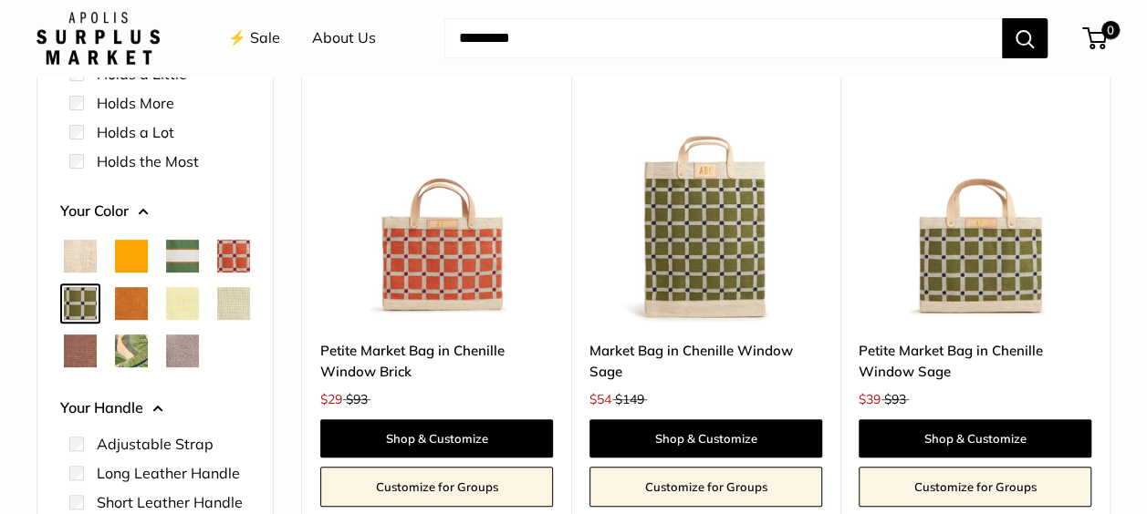
scroll to position [321, 0]
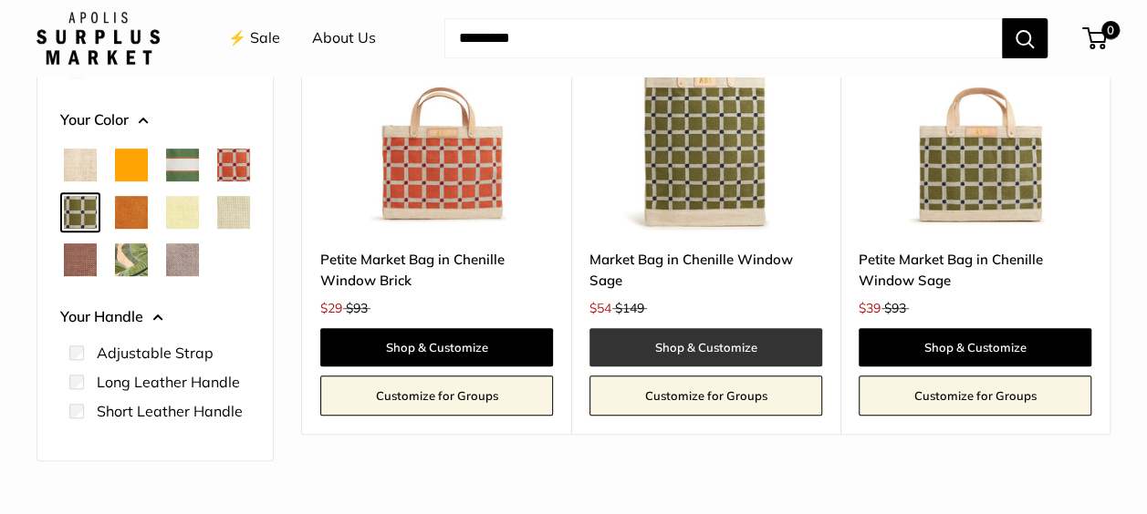
click at [722, 348] on link "Shop & Customize" at bounding box center [705, 347] width 233 height 38
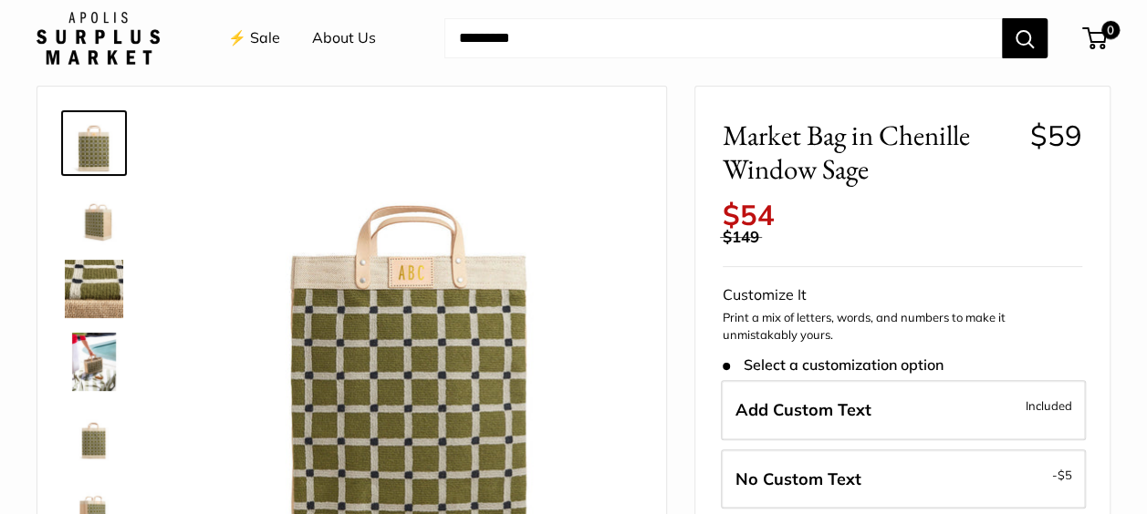
scroll to position [91, 0]
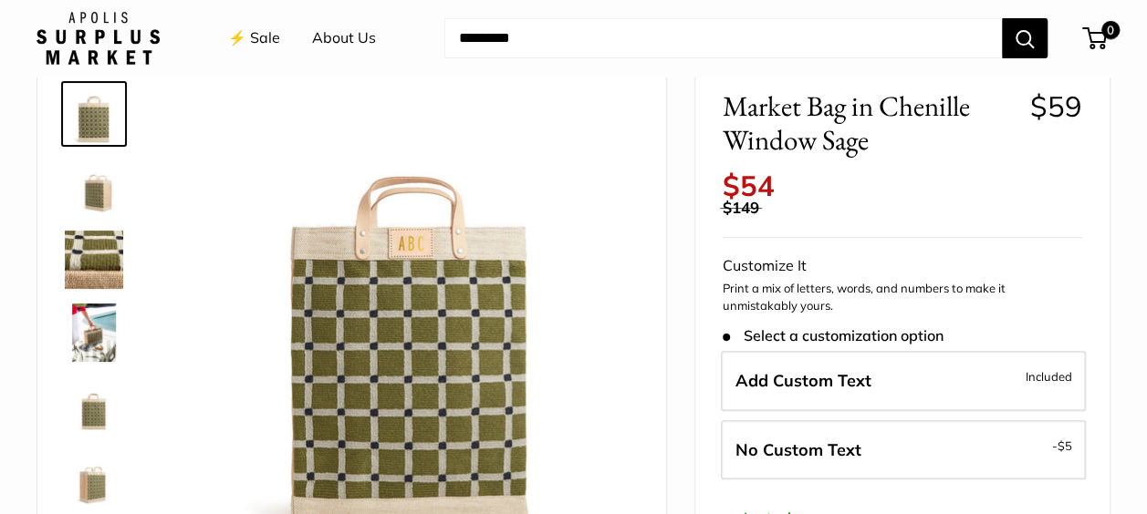
click at [776, 379] on span "Add Custom Text" at bounding box center [803, 380] width 136 height 21
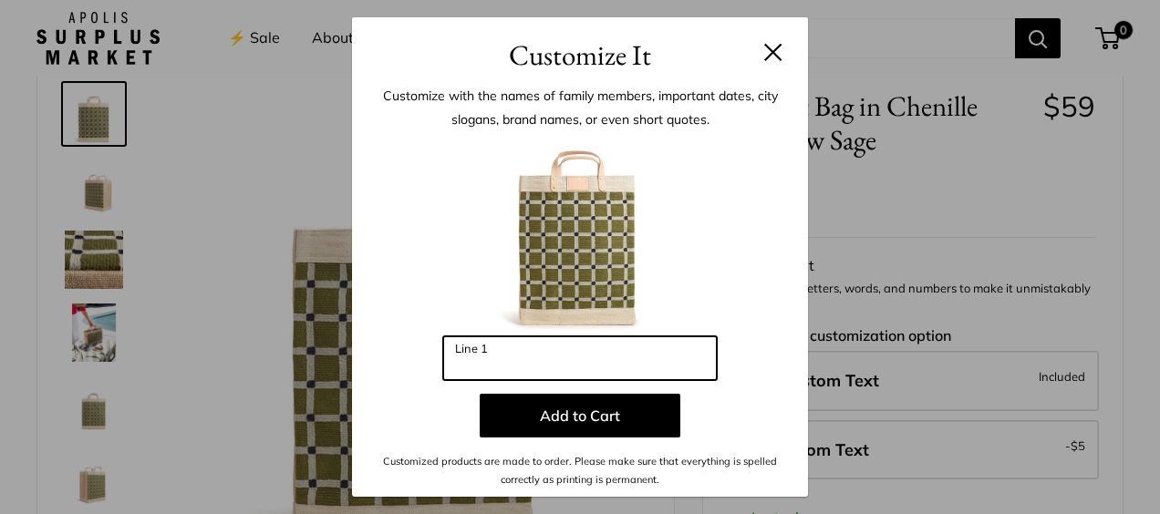
click at [485, 358] on input "Line 1" at bounding box center [580, 359] width 274 height 44
drag, startPoint x: 493, startPoint y: 369, endPoint x: 461, endPoint y: 370, distance: 32.8
click at [462, 370] on input "***" at bounding box center [580, 359] width 274 height 44
click at [485, 363] on input "***" at bounding box center [580, 359] width 274 height 44
click at [478, 367] on input "***" at bounding box center [580, 359] width 274 height 44
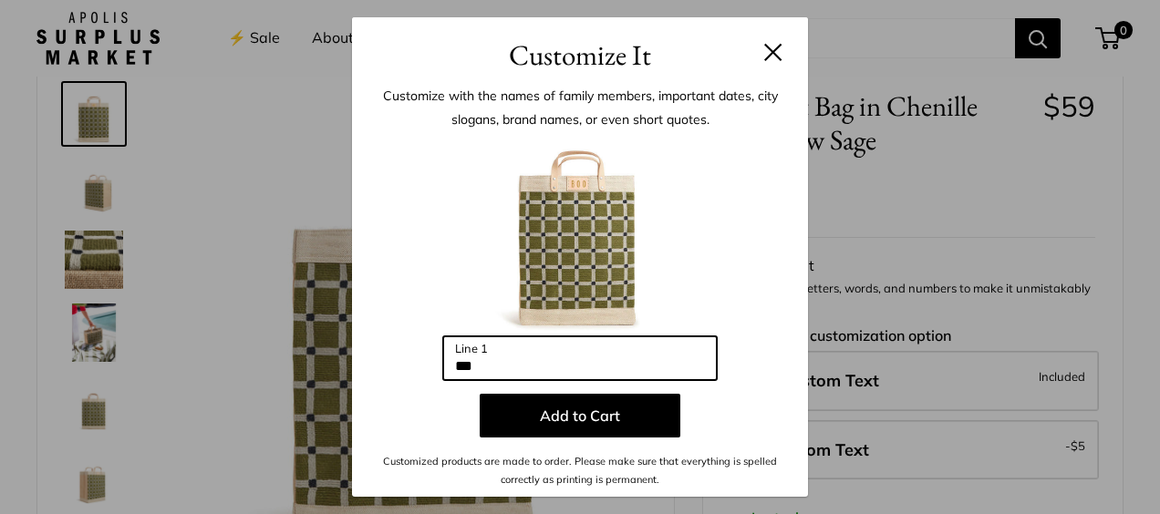
click at [481, 361] on input "***" at bounding box center [580, 359] width 274 height 44
drag, startPoint x: 481, startPoint y: 361, endPoint x: 428, endPoint y: 368, distance: 53.4
click at [428, 368] on div "Enter 3 letters *** Line 1 Add to Cart Customized products are made to order. P…" at bounding box center [579, 313] width 401 height 354
drag, startPoint x: 442, startPoint y: 365, endPoint x: 423, endPoint y: 365, distance: 19.2
click at [423, 365] on div "Enter 3 letters *** Line 1 Add to Cart Customized products are made to order. P…" at bounding box center [579, 313] width 401 height 354
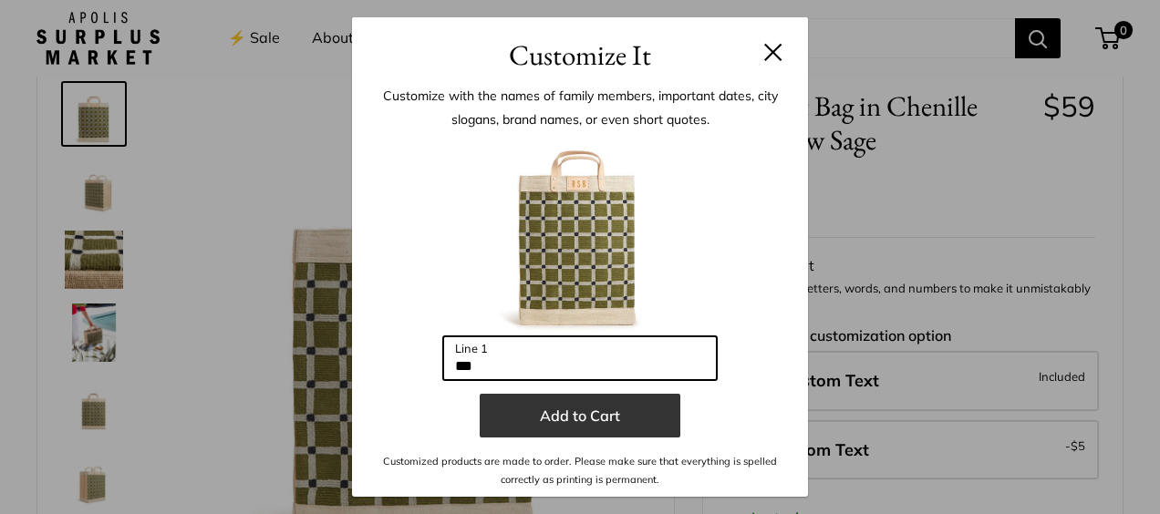
type input "***"
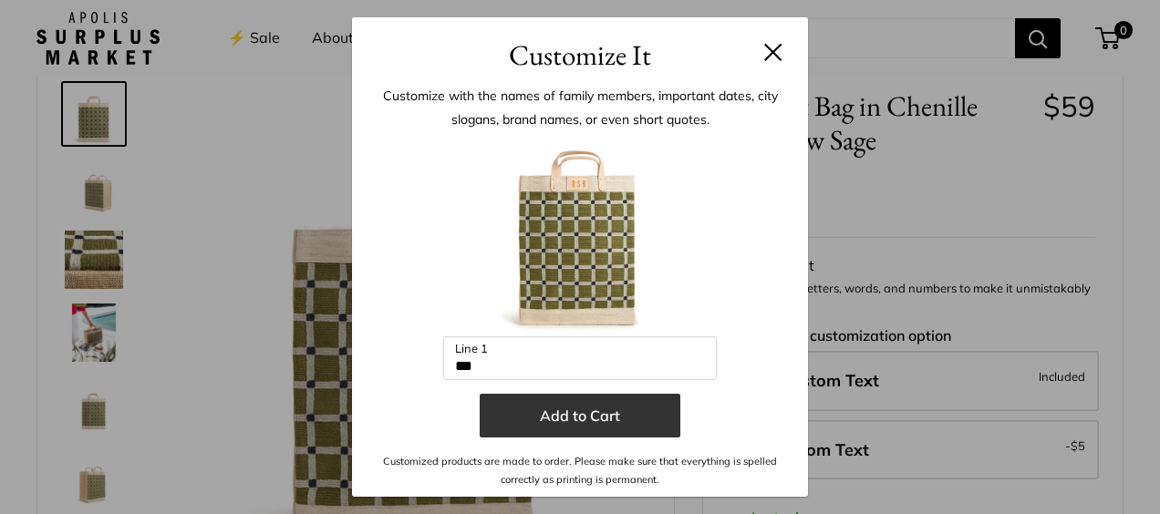
click at [551, 420] on button "Add to Cart" at bounding box center [580, 416] width 201 height 44
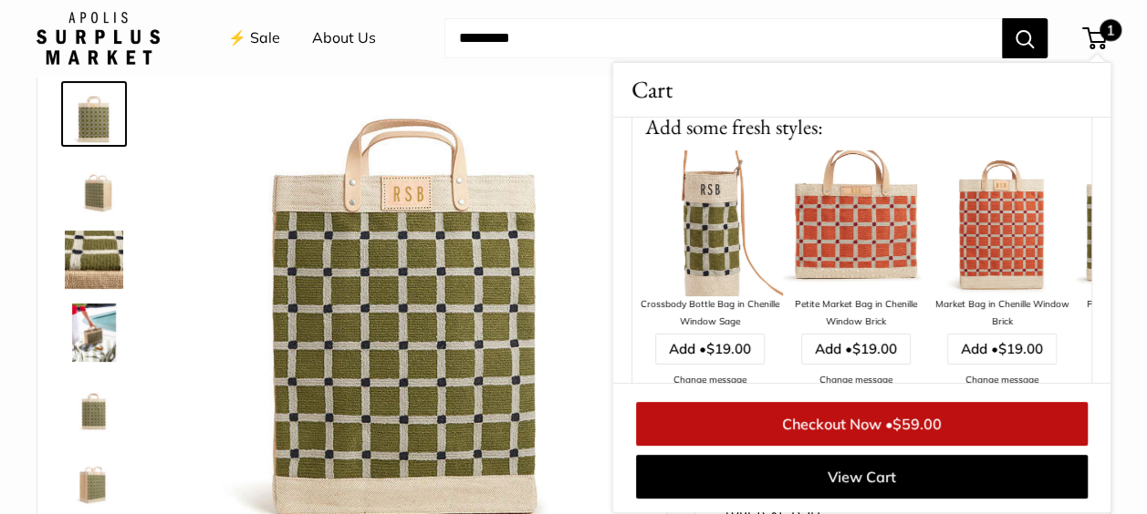
scroll to position [182, 0]
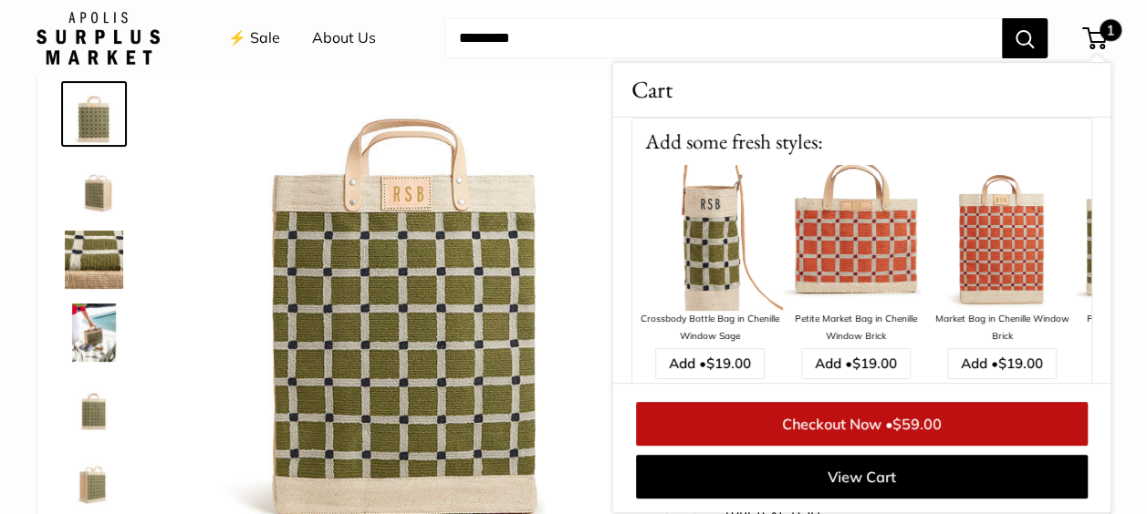
click at [715, 257] on img at bounding box center [710, 238] width 146 height 146
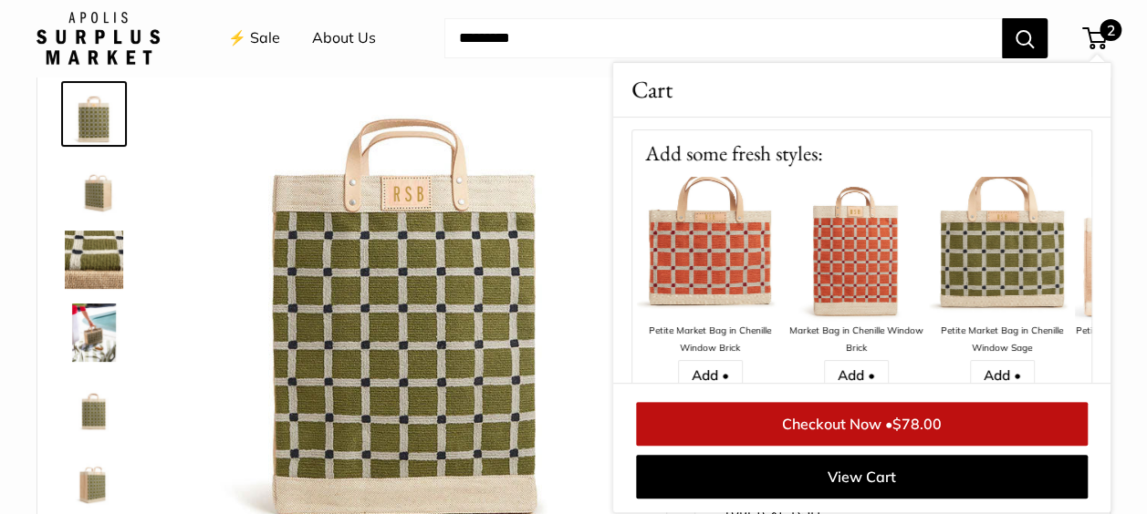
scroll to position [365, 0]
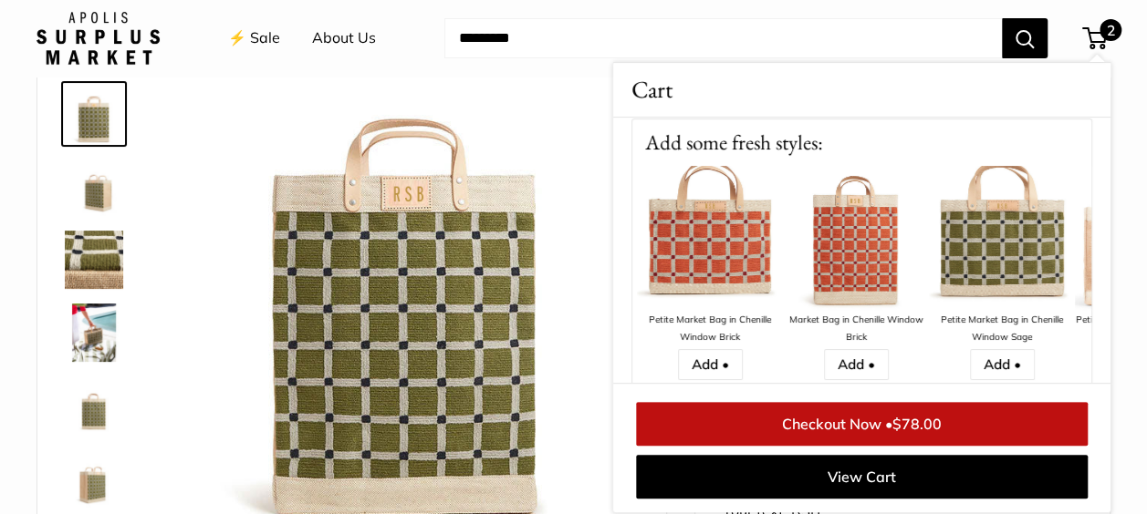
click at [991, 265] on img at bounding box center [1002, 239] width 146 height 146
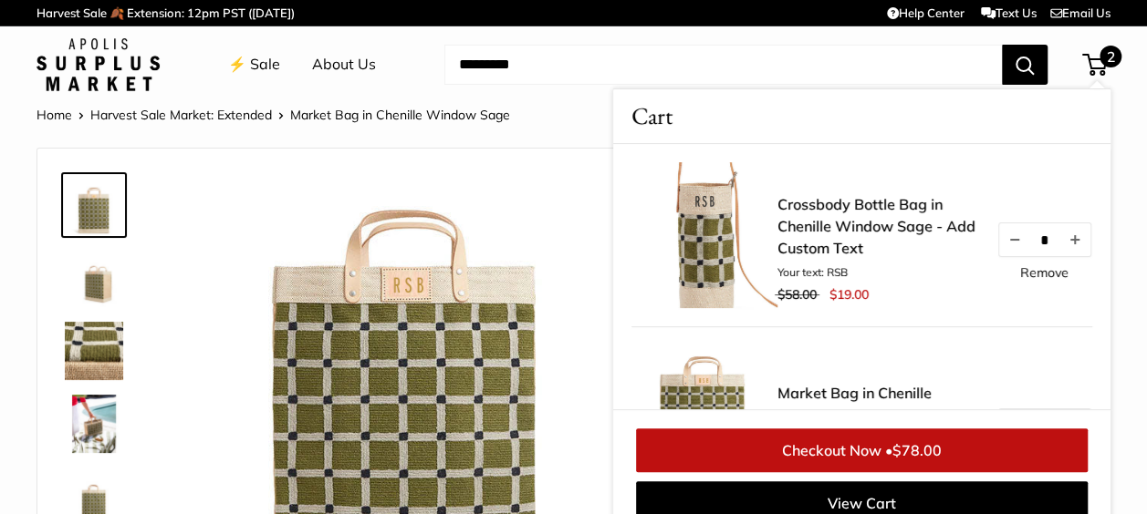
click at [836, 204] on link "Crossbody Bottle Bag in Chenille Window Sage - Add Custom Text" at bounding box center [877, 226] width 201 height 66
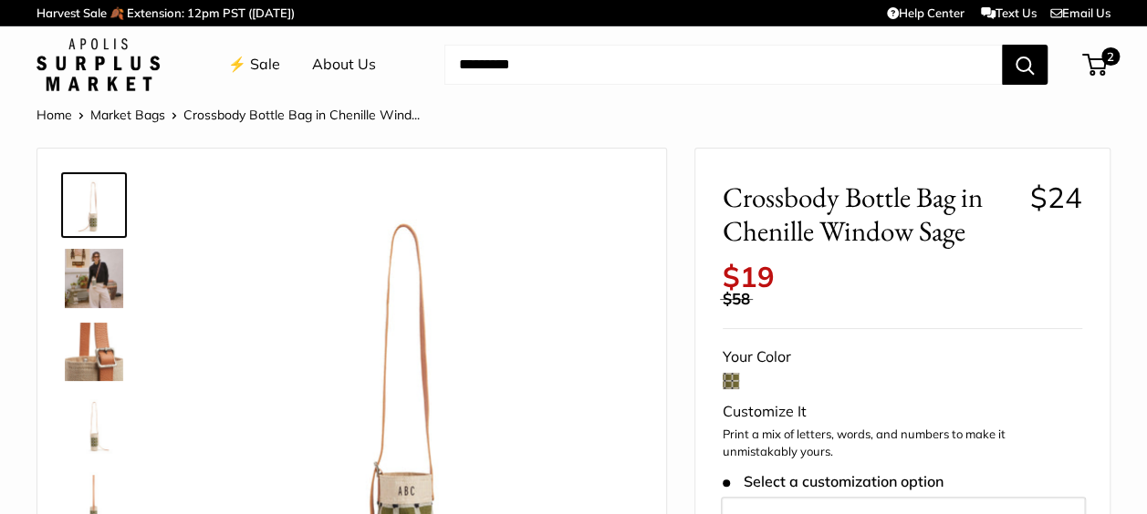
click at [99, 290] on img at bounding box center [94, 278] width 58 height 59
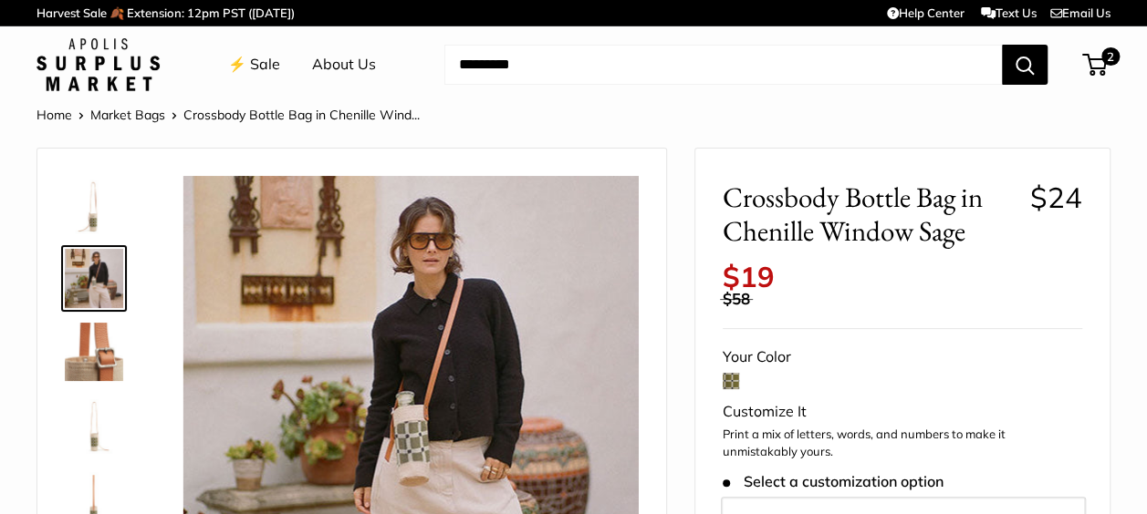
scroll to position [91, 0]
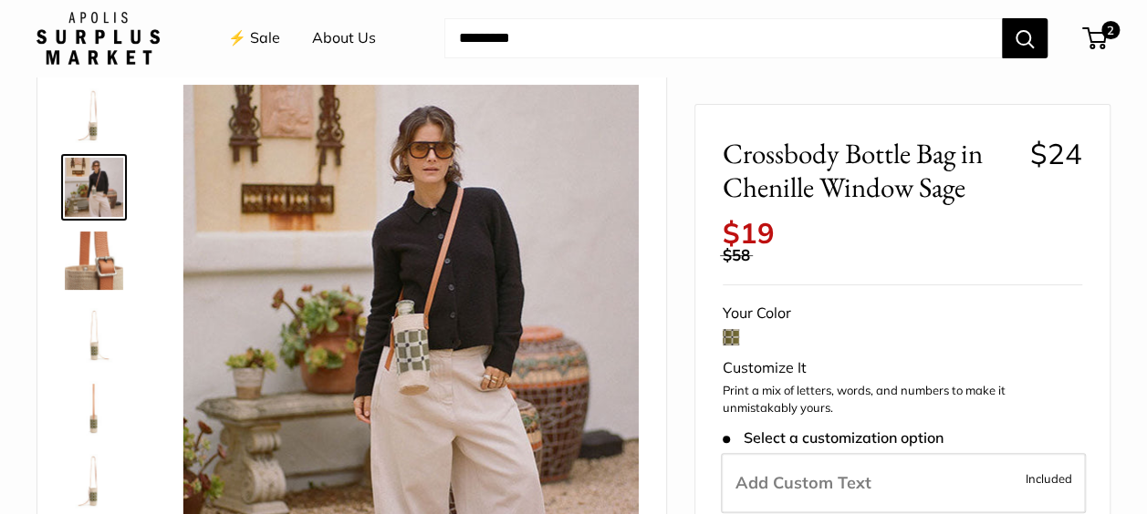
click at [95, 270] on img at bounding box center [94, 261] width 58 height 58
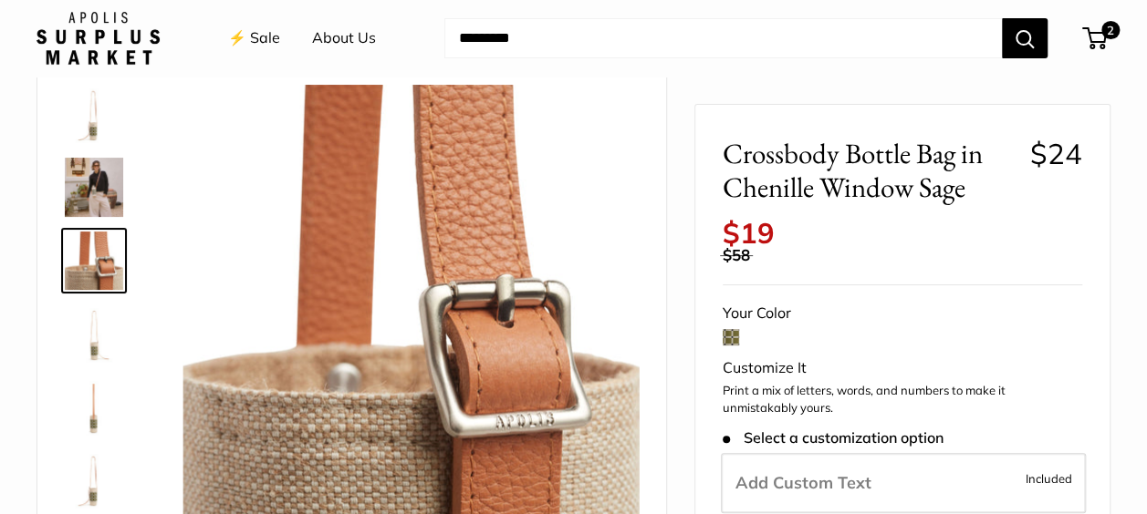
click at [99, 352] on img at bounding box center [94, 334] width 58 height 58
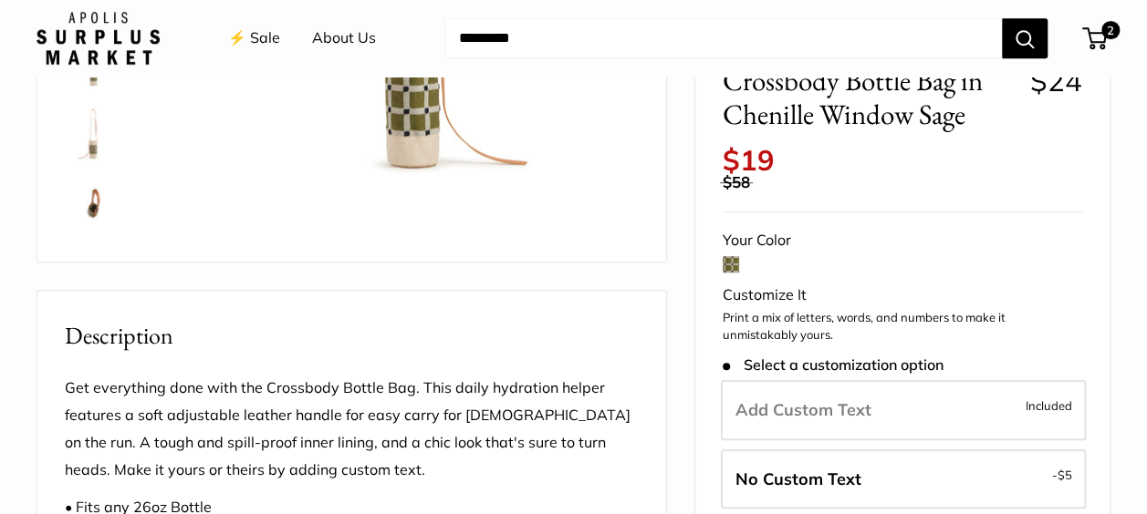
scroll to position [456, 0]
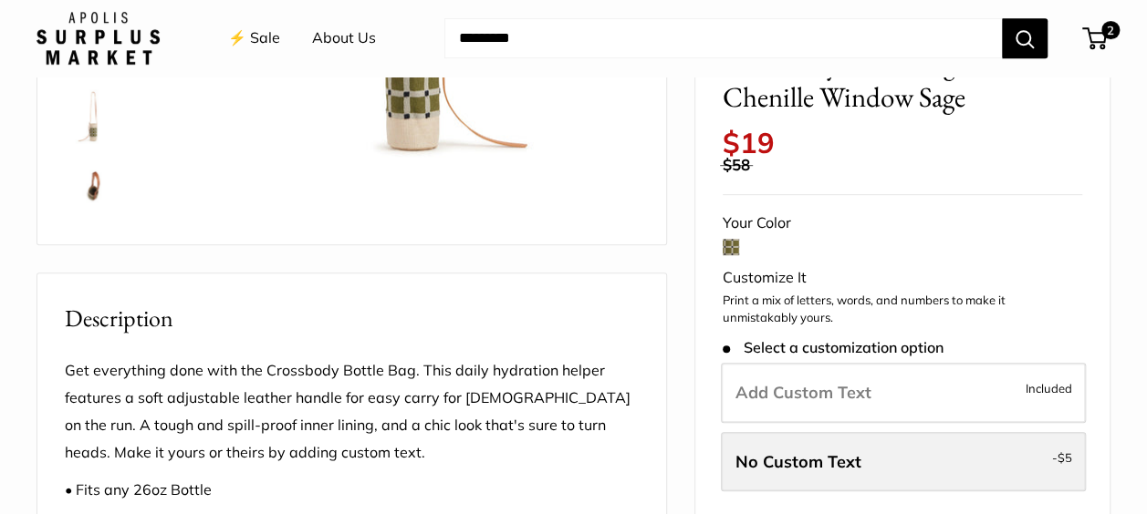
click at [846, 470] on span "No Custom Text" at bounding box center [798, 462] width 126 height 21
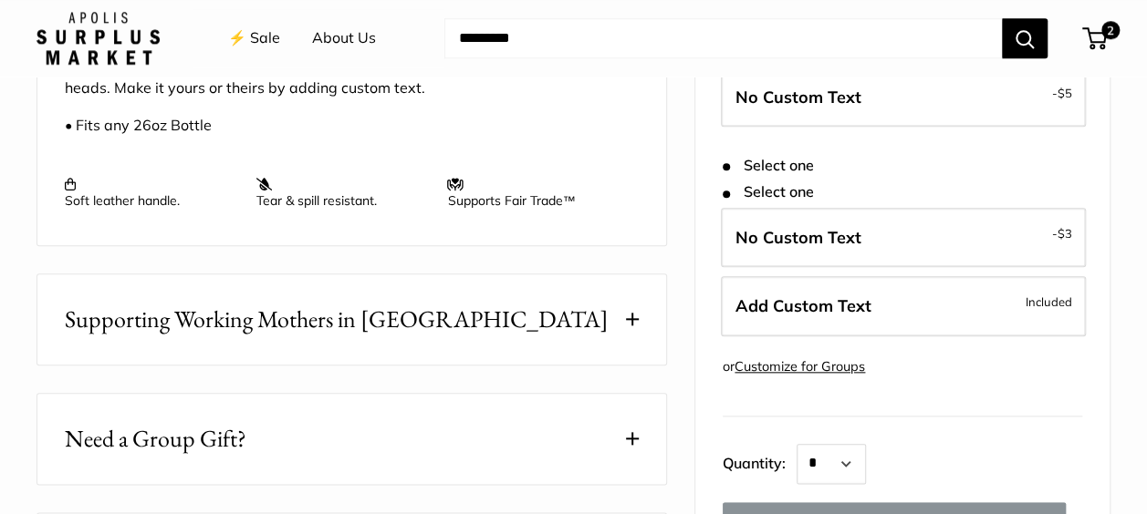
scroll to position [912, 0]
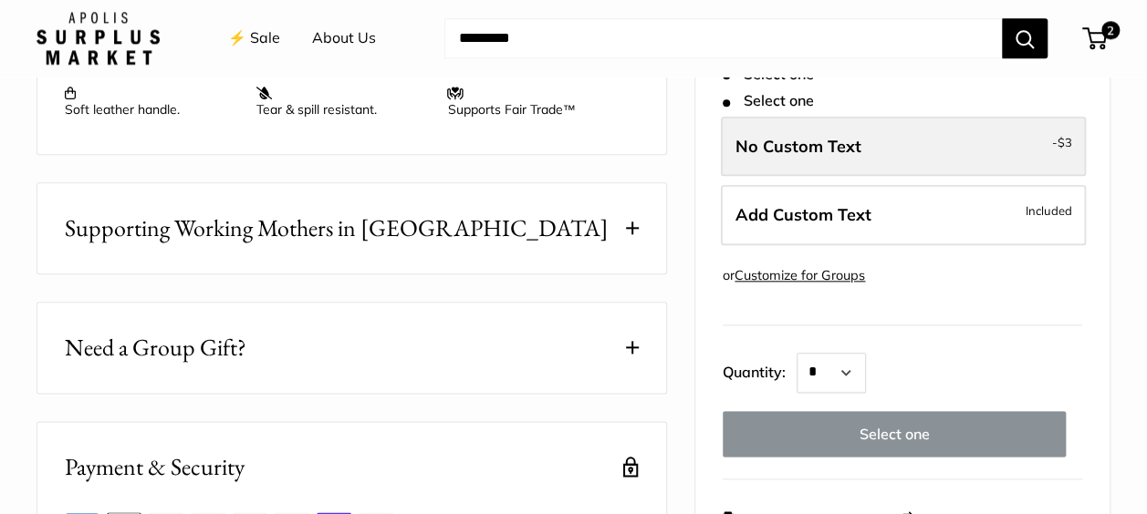
click at [1025, 154] on label "No Custom Text - $3" at bounding box center [903, 147] width 365 height 60
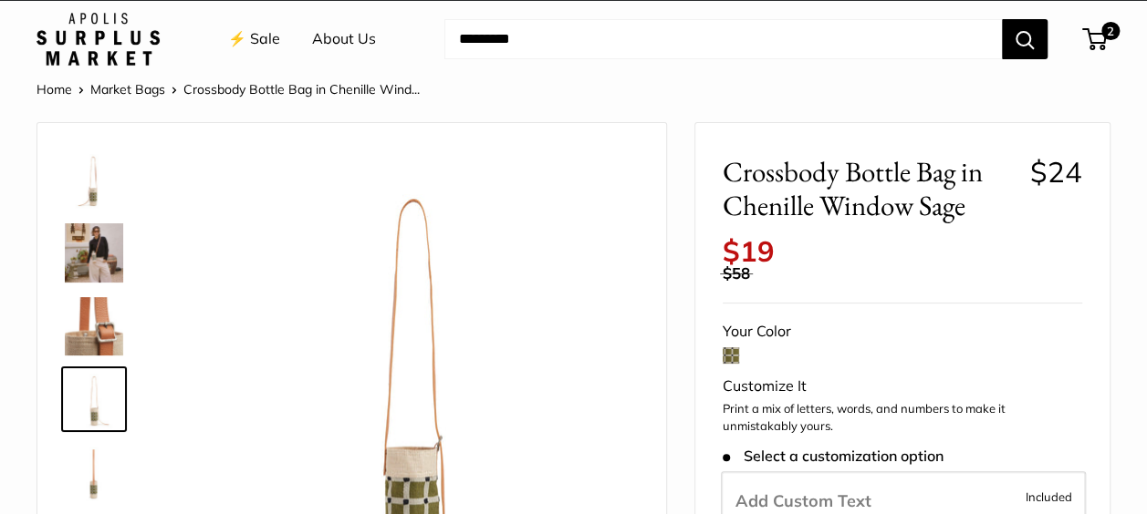
scroll to position [0, 0]
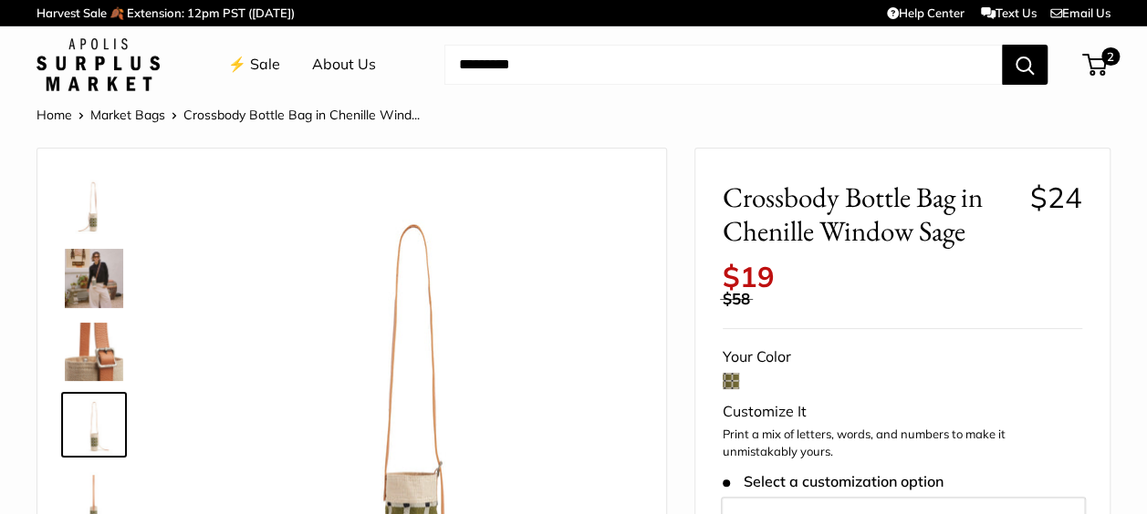
click at [275, 62] on link "⚡️ Sale" at bounding box center [254, 64] width 52 height 27
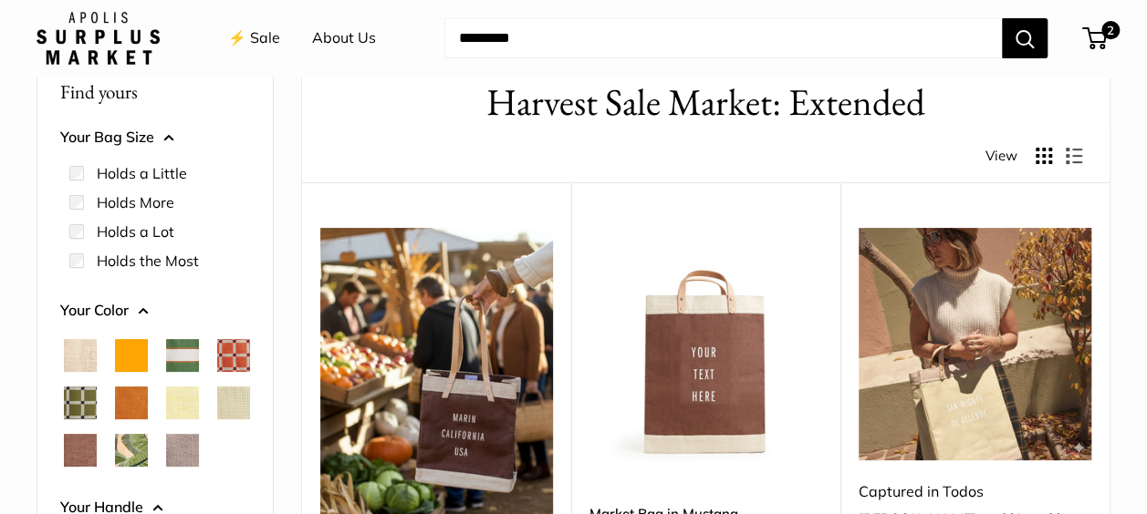
scroll to position [274, 0]
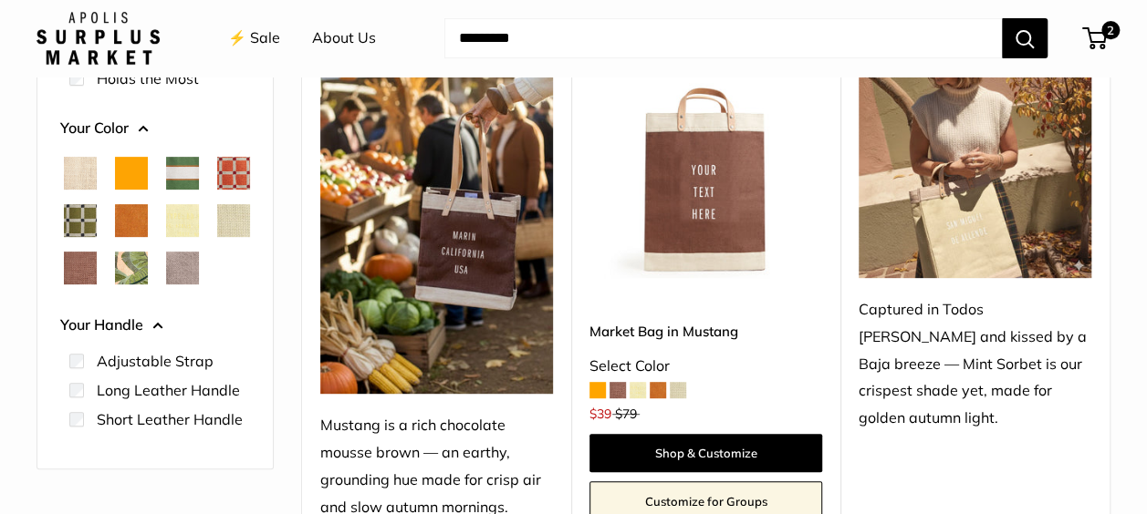
click at [616, 389] on span at bounding box center [617, 390] width 16 height 16
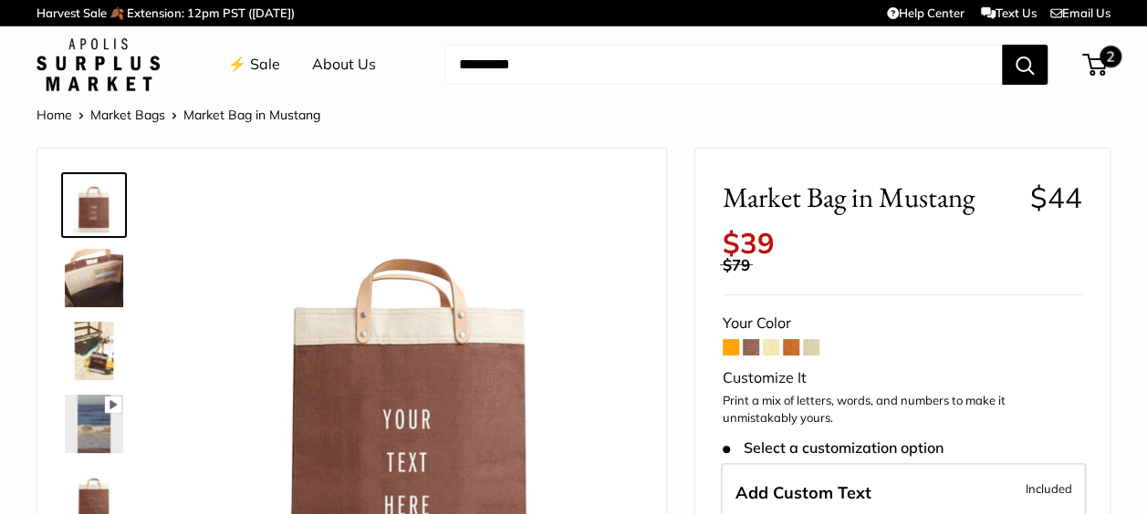
click at [1100, 62] on span "2" at bounding box center [1094, 65] width 25 height 22
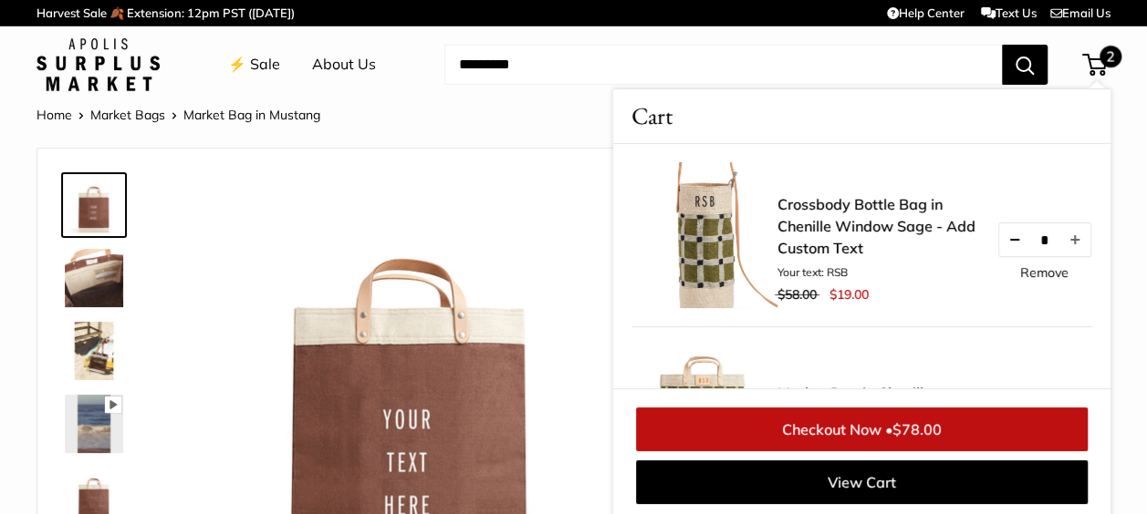
click at [999, 235] on button "Decrease quantity by 1" at bounding box center [1014, 239] width 31 height 33
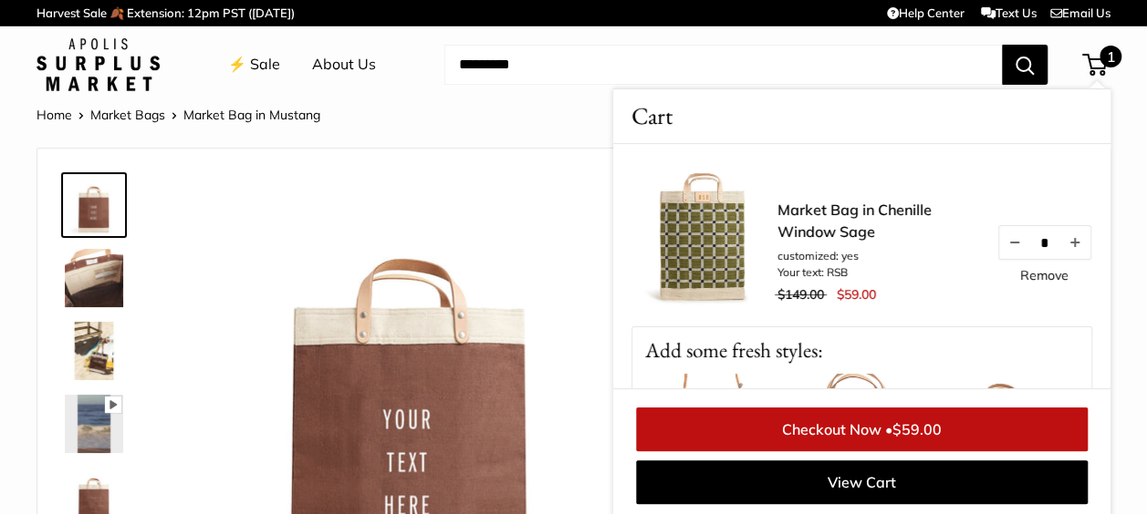
click at [863, 432] on link "Checkout Now • $59.00" at bounding box center [862, 430] width 452 height 44
